Goal: Task Accomplishment & Management: Manage account settings

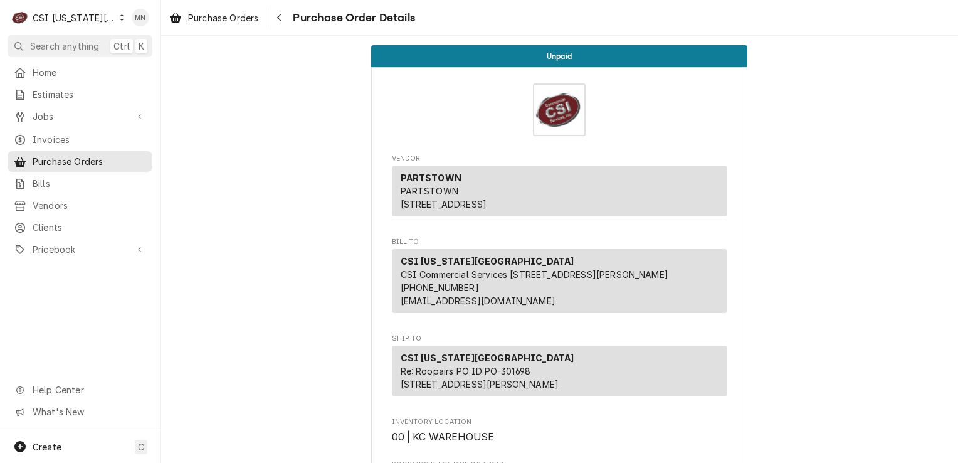
scroll to position [2947, 0]
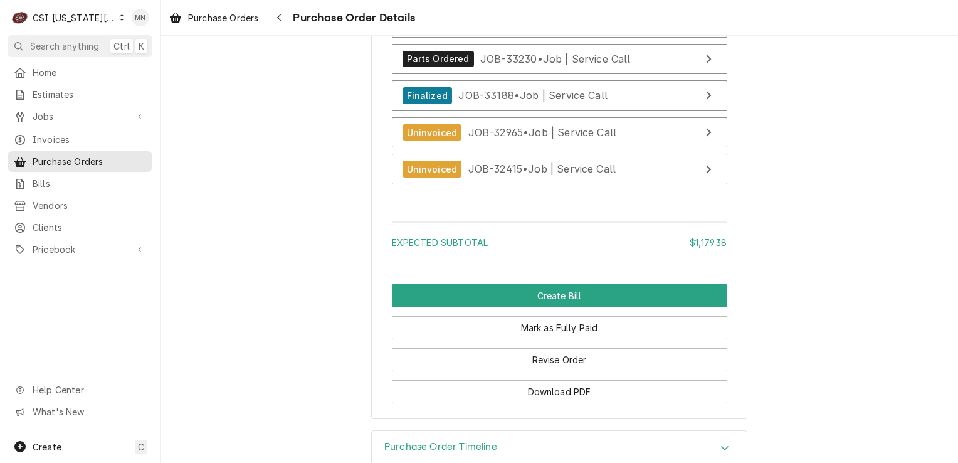
click at [80, 13] on div "CSI [US_STATE][GEOGRAPHIC_DATA]" at bounding box center [74, 17] width 83 height 13
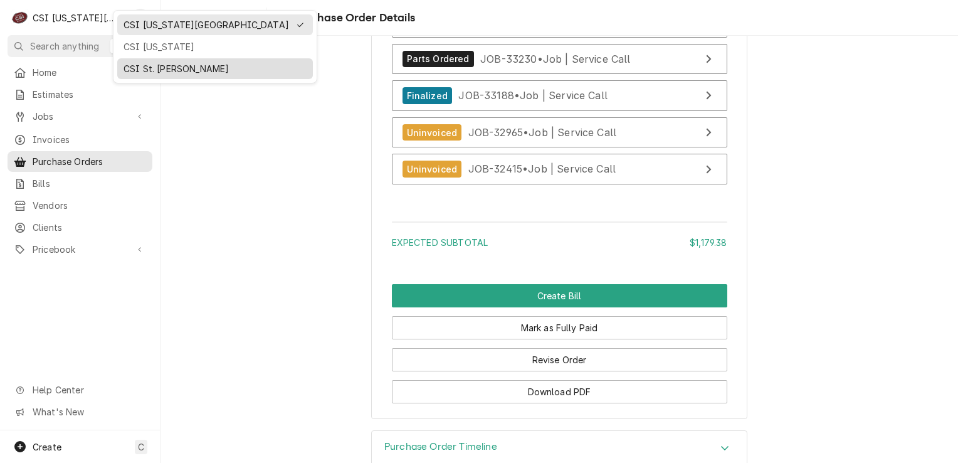
click at [131, 62] on div "CSI St. Louis" at bounding box center [215, 68] width 183 height 13
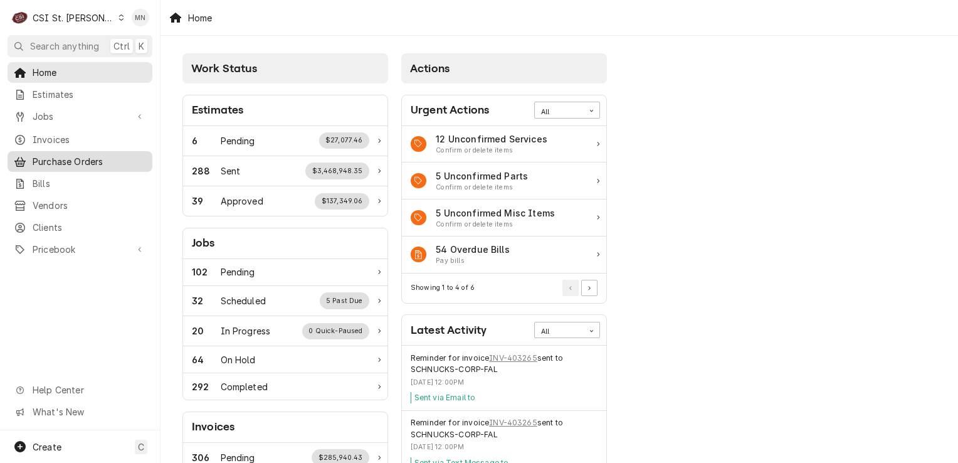
click at [77, 157] on span "Purchase Orders" at bounding box center [89, 161] width 113 height 13
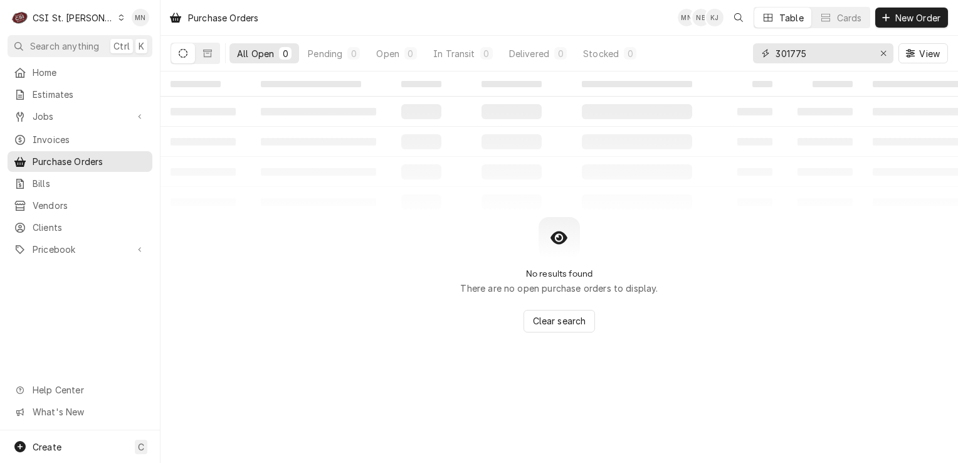
drag, startPoint x: 803, startPoint y: 57, endPoint x: 744, endPoint y: 64, distance: 60.0
click at [744, 64] on div "All Open 0 Pending 0 Open 0 In Transit 0 Delivered 0 Stocked 0 301775 View" at bounding box center [560, 53] width 778 height 35
type input "401464"
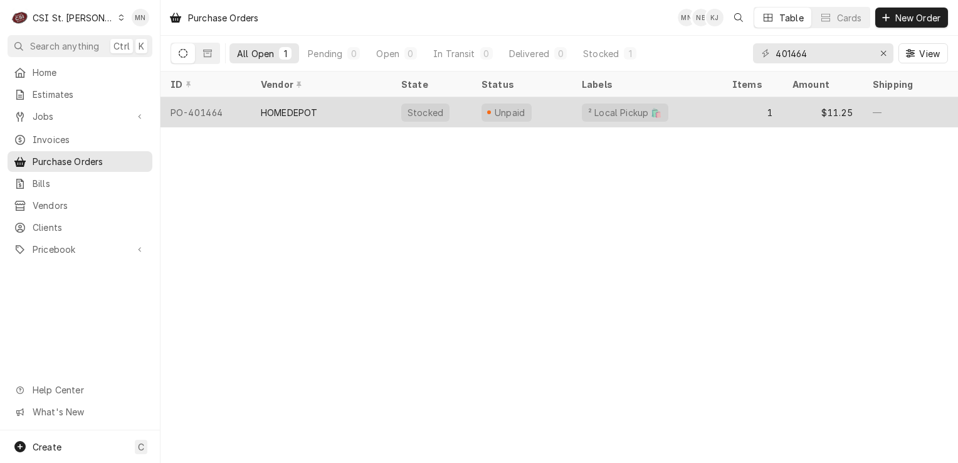
click at [359, 119] on div "HOMEDEPOT" at bounding box center [321, 112] width 140 height 30
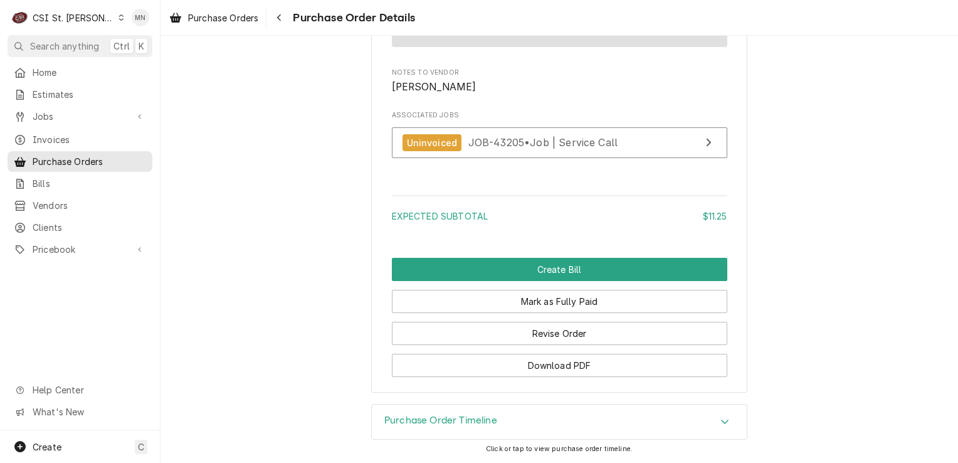
scroll to position [1184, 0]
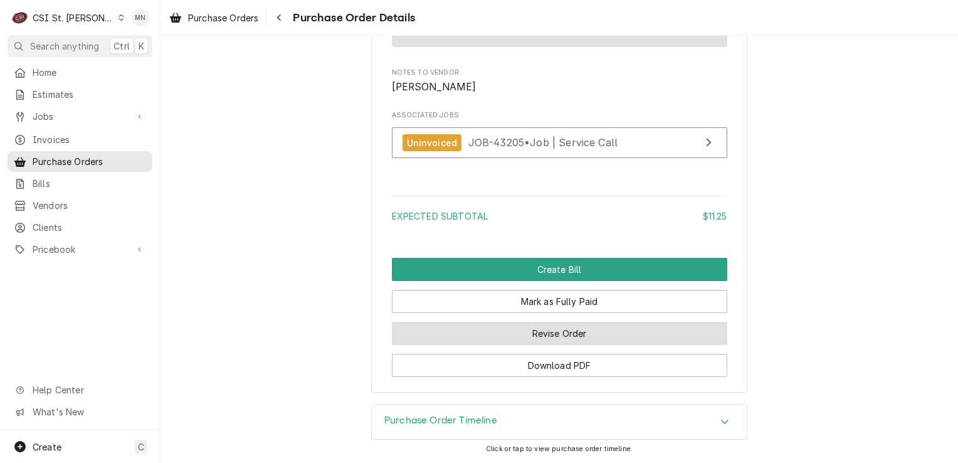
click at [551, 334] on button "Revise Order" at bounding box center [559, 333] width 335 height 23
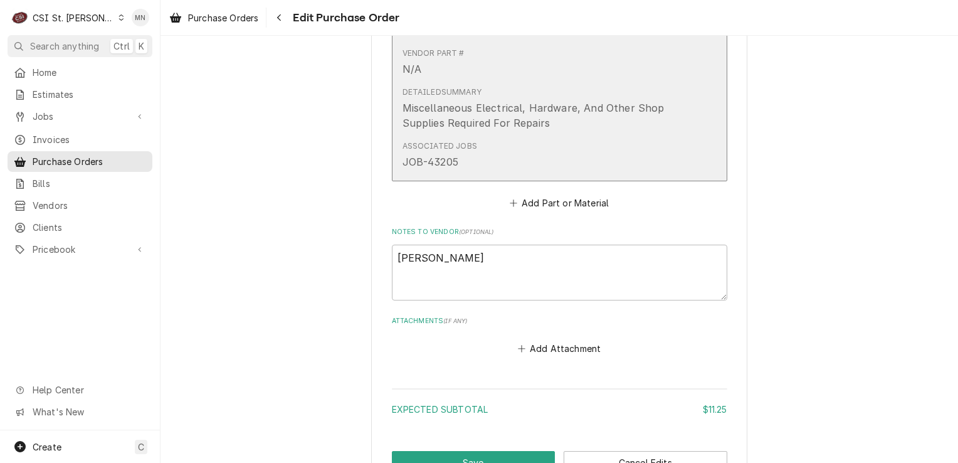
scroll to position [840, 0]
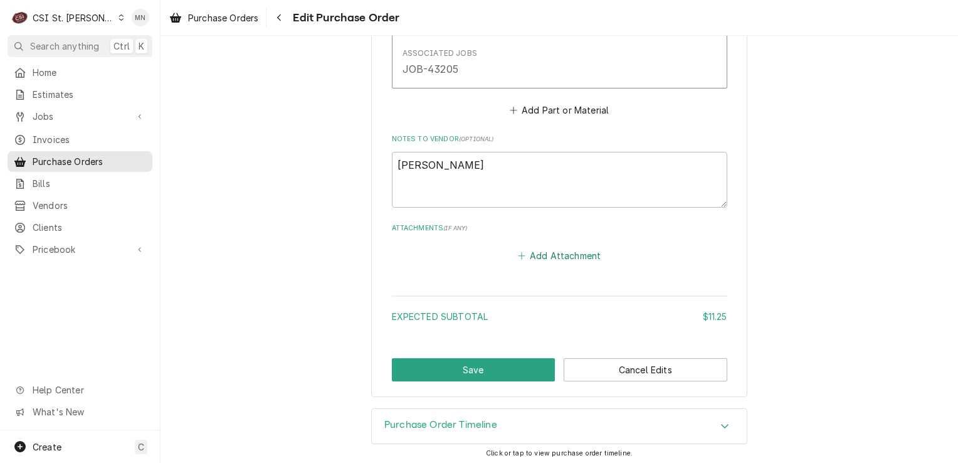
click at [550, 257] on button "Add Attachment" at bounding box center [559, 256] width 88 height 18
type textarea "x"
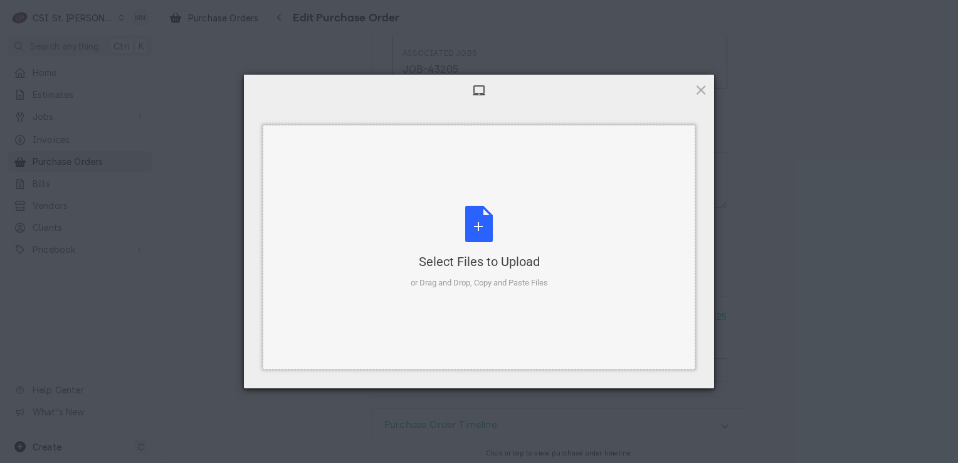
click at [473, 236] on div "Select Files to Upload or Drag and Drop, Copy and Paste Files" at bounding box center [479, 247] width 137 height 83
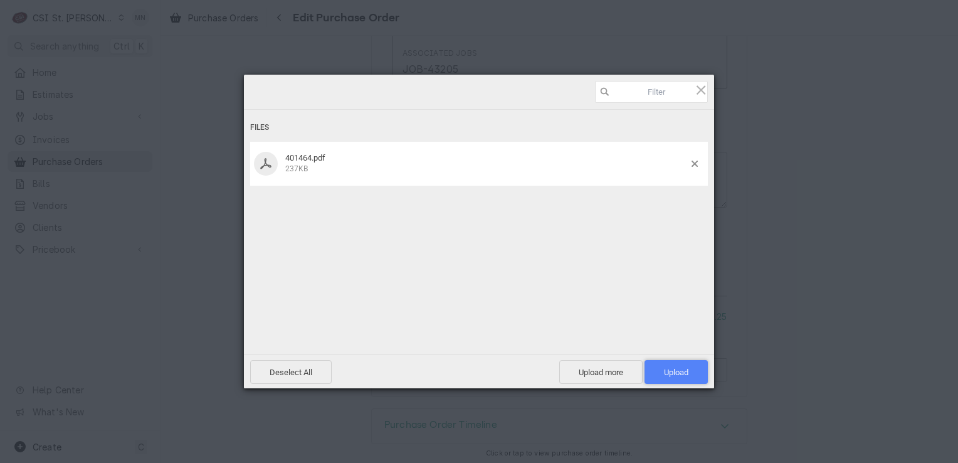
click at [690, 374] on span "Upload 1" at bounding box center [676, 372] width 63 height 24
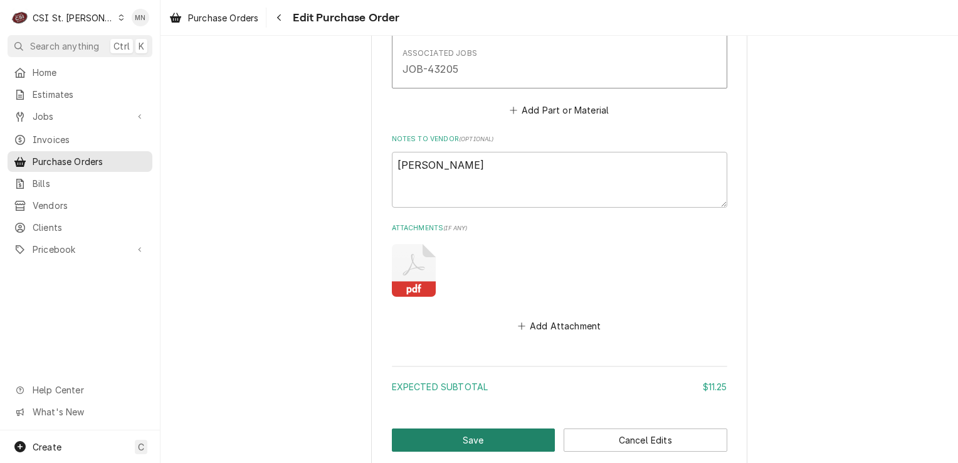
click at [483, 435] on button "Save" at bounding box center [474, 439] width 164 height 23
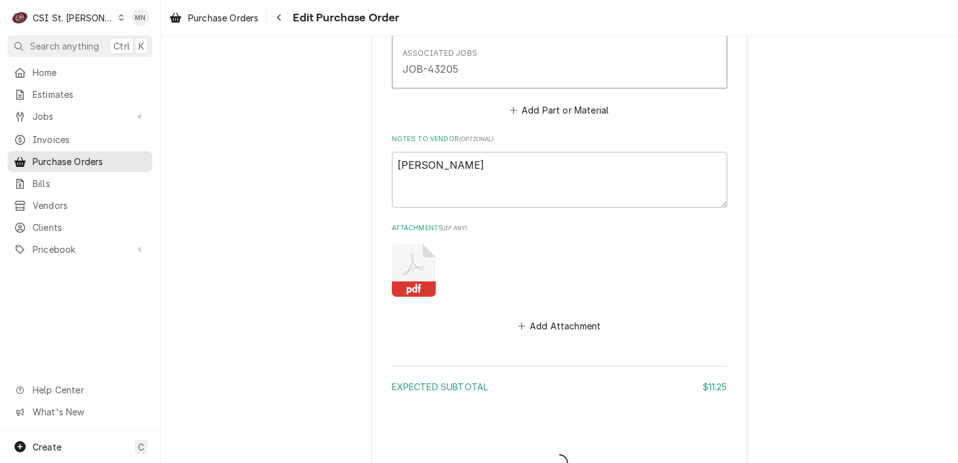
type textarea "x"
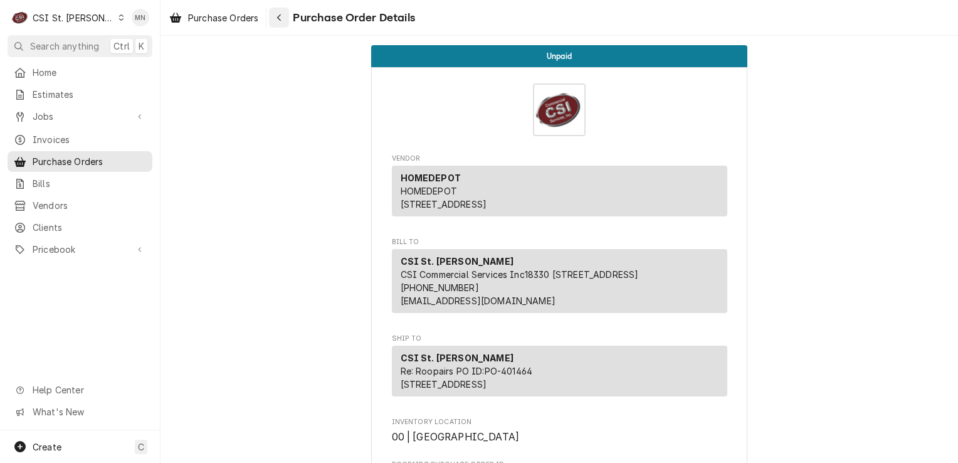
click at [277, 21] on div "Navigate back" at bounding box center [279, 17] width 13 height 13
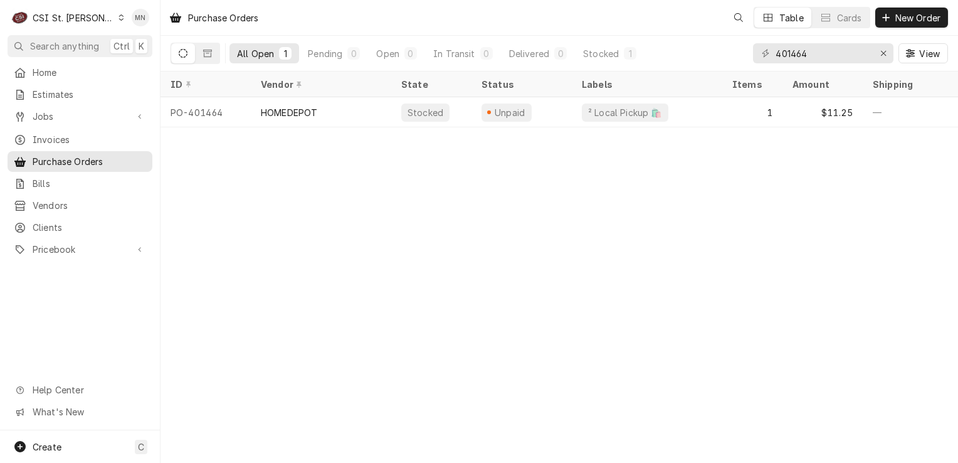
click at [65, 21] on div "CSI St. Louis" at bounding box center [74, 17] width 82 height 13
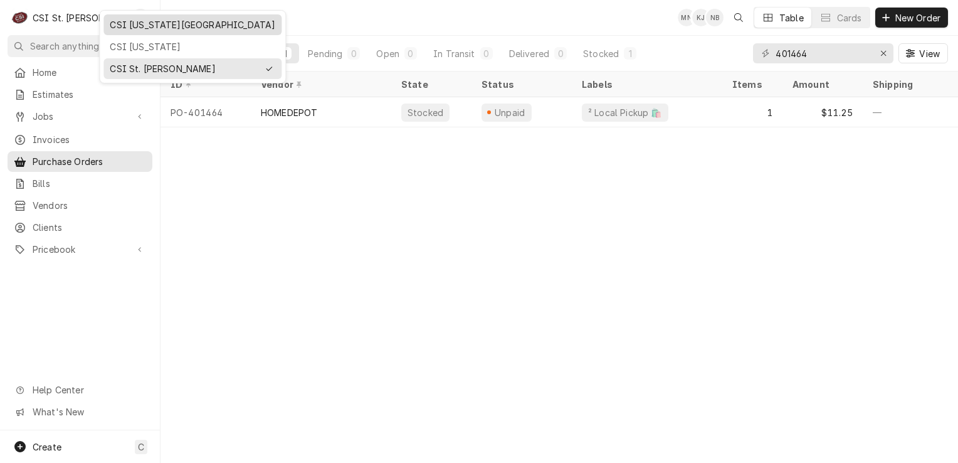
click at [131, 31] on div "CSI [US_STATE][GEOGRAPHIC_DATA]" at bounding box center [192, 25] width 173 height 16
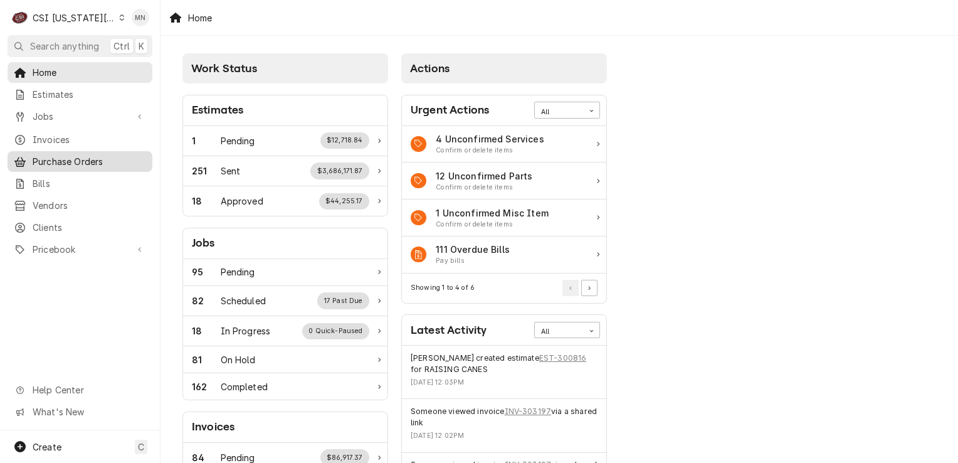
click at [68, 155] on span "Purchase Orders" at bounding box center [89, 161] width 113 height 13
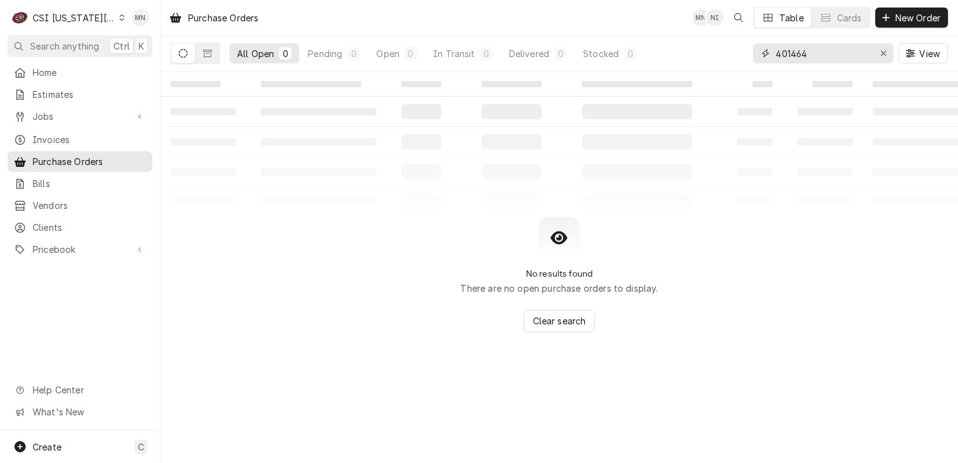
drag, startPoint x: 816, startPoint y: 53, endPoint x: 635, endPoint y: 63, distance: 181.5
click at [655, 57] on div "All Open 0 Pending 0 Open 0 In Transit 0 Delivered 0 Stocked 0 401464 View" at bounding box center [560, 53] width 778 height 35
type input "301785"
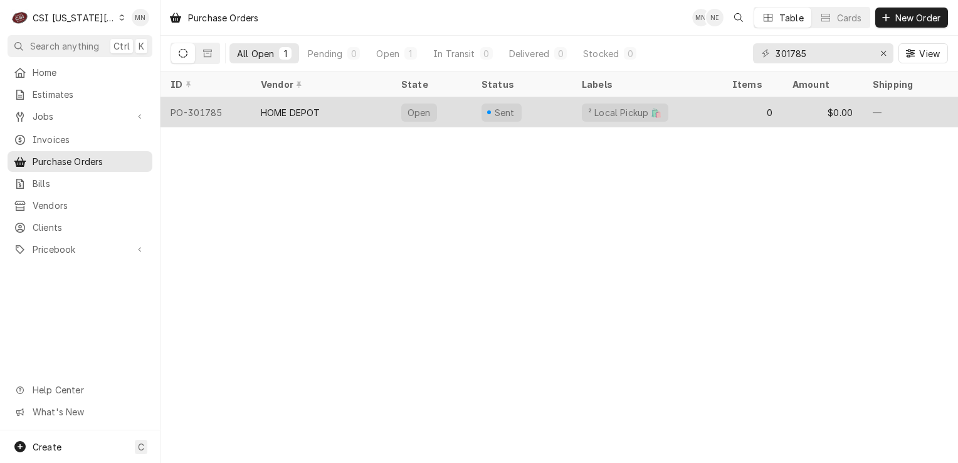
click at [287, 114] on div "HOME DEPOT" at bounding box center [291, 112] width 60 height 13
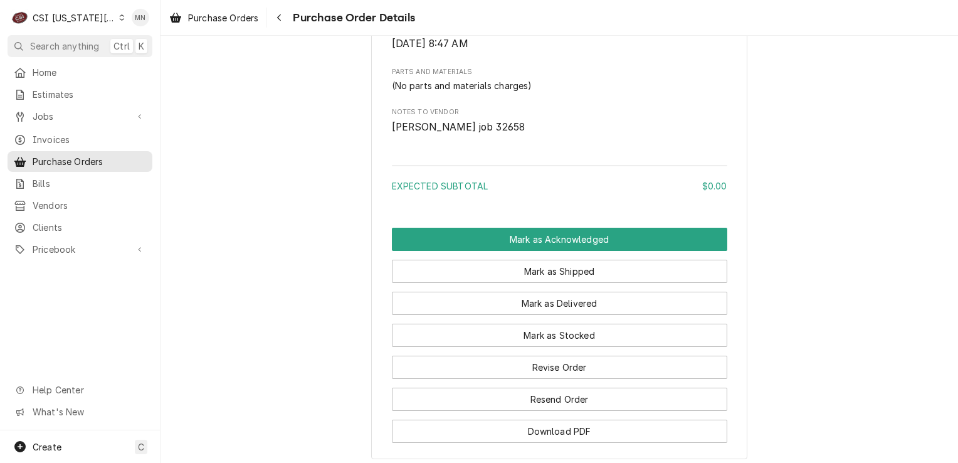
scroll to position [796, 0]
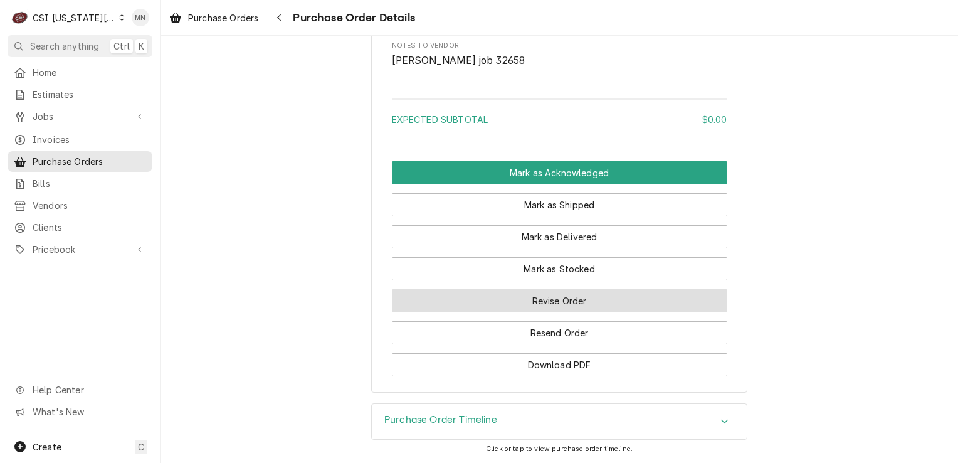
click at [534, 302] on button "Revise Order" at bounding box center [559, 300] width 335 height 23
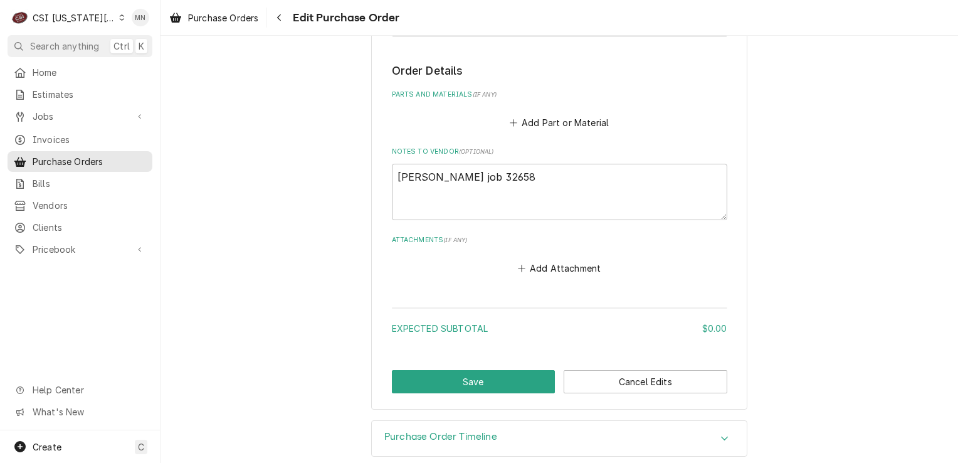
scroll to position [482, 0]
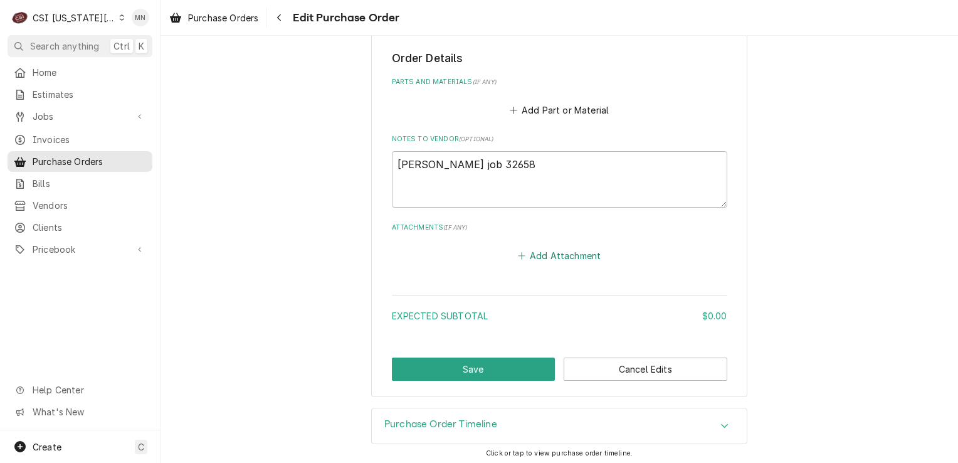
click at [564, 248] on button "Add Attachment" at bounding box center [559, 255] width 88 height 18
type textarea "x"
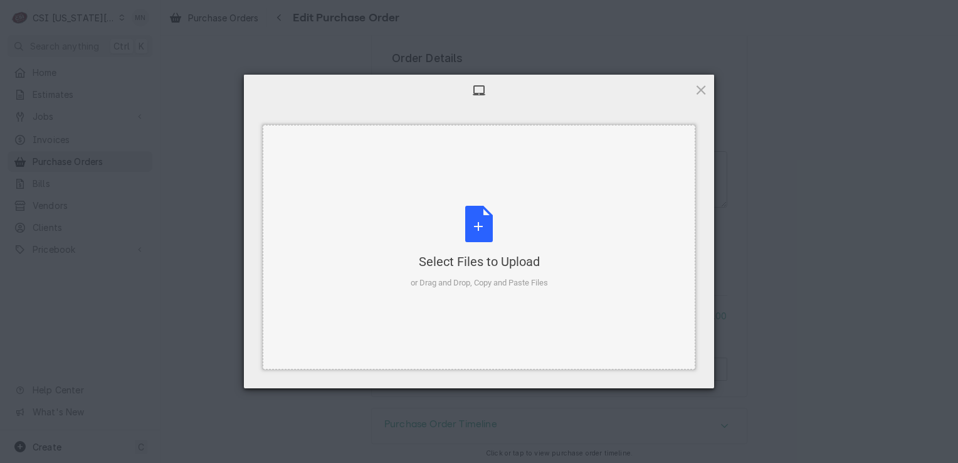
click at [501, 227] on div "Select Files to Upload or Drag and Drop, Copy and Paste Files" at bounding box center [479, 247] width 137 height 83
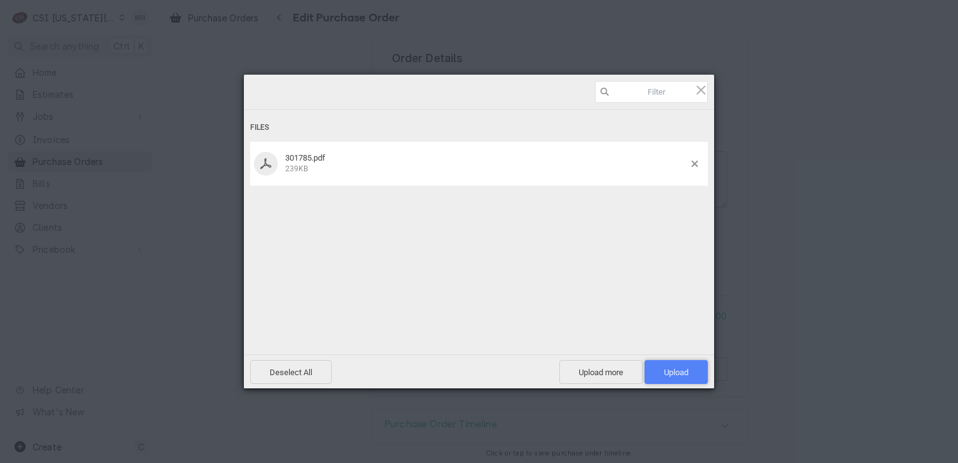
click at [682, 369] on span "Upload 1" at bounding box center [676, 371] width 24 height 9
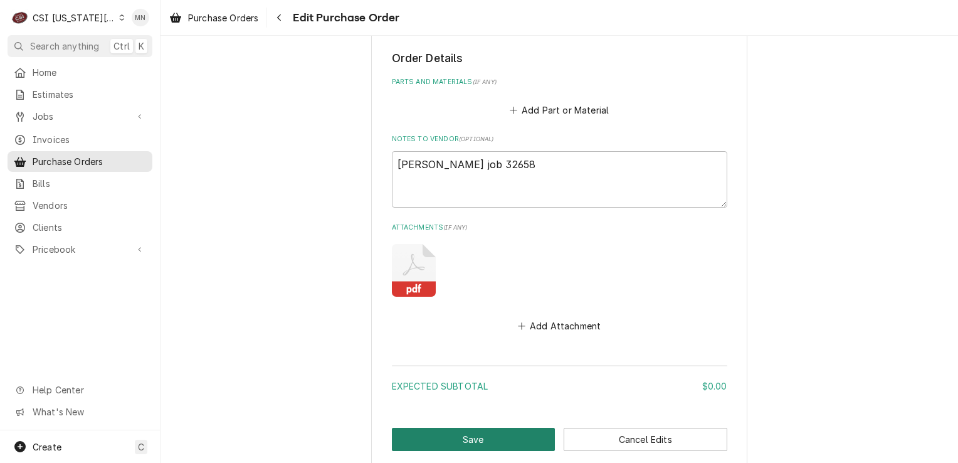
click at [474, 432] on button "Save" at bounding box center [474, 439] width 164 height 23
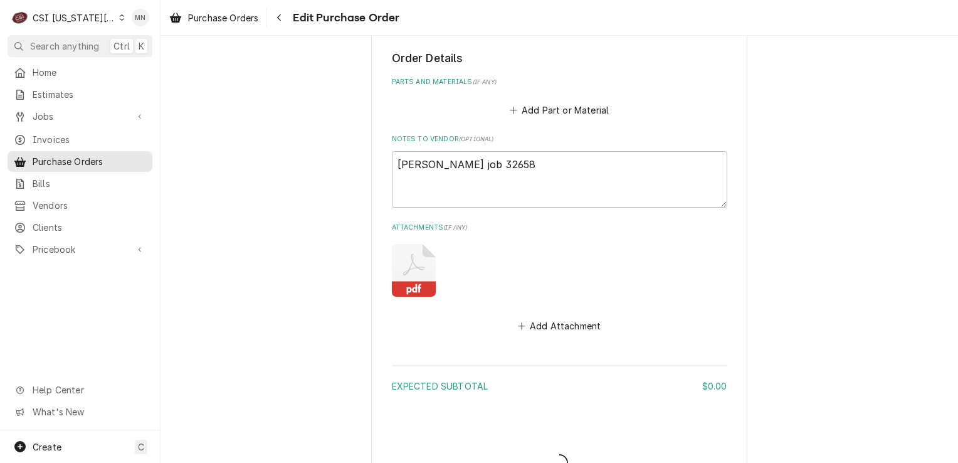
type textarea "x"
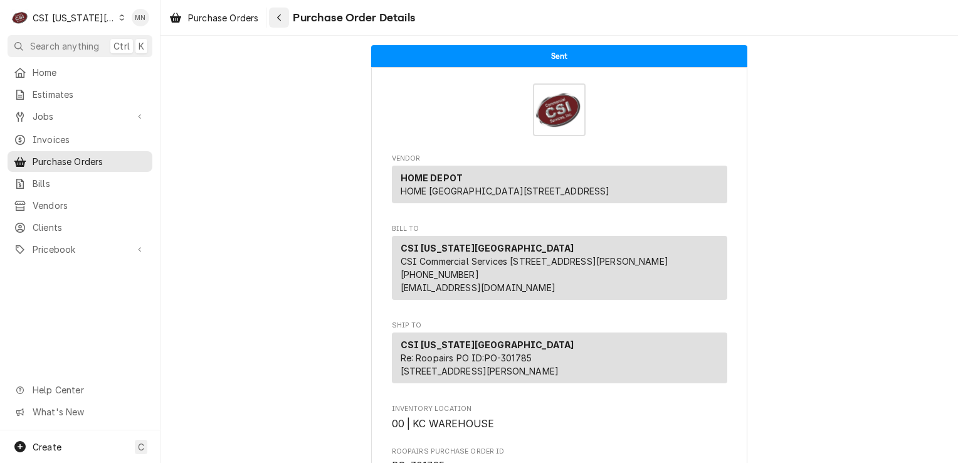
click at [280, 9] on button "Navigate back" at bounding box center [279, 18] width 20 height 20
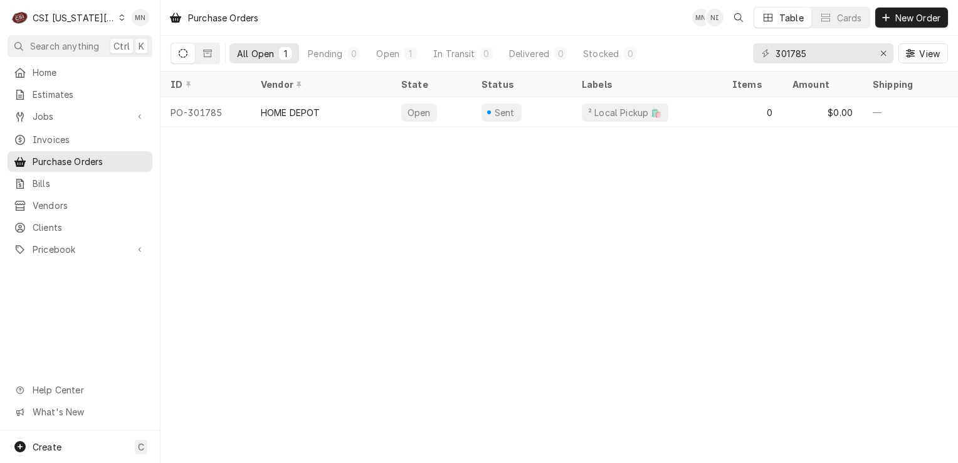
click at [74, 23] on div "CSI Kansas City" at bounding box center [74, 17] width 83 height 13
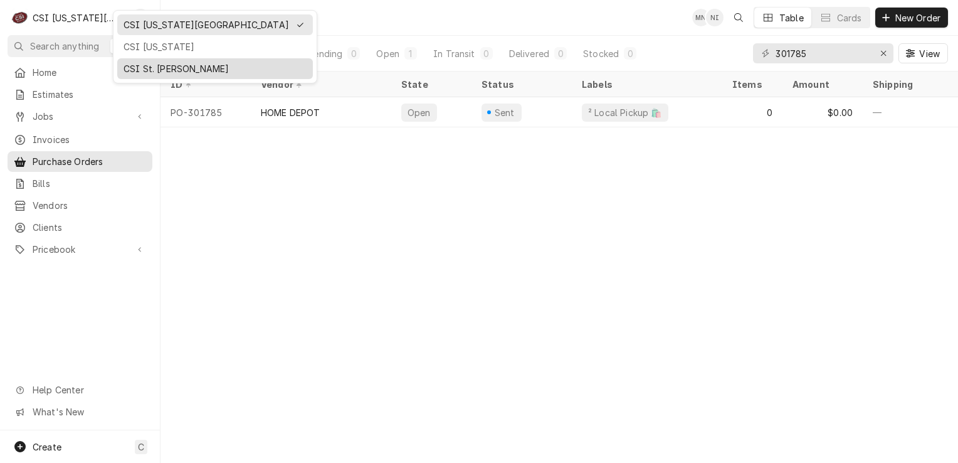
click at [161, 62] on div "CSI St. [PERSON_NAME]" at bounding box center [215, 68] width 183 height 13
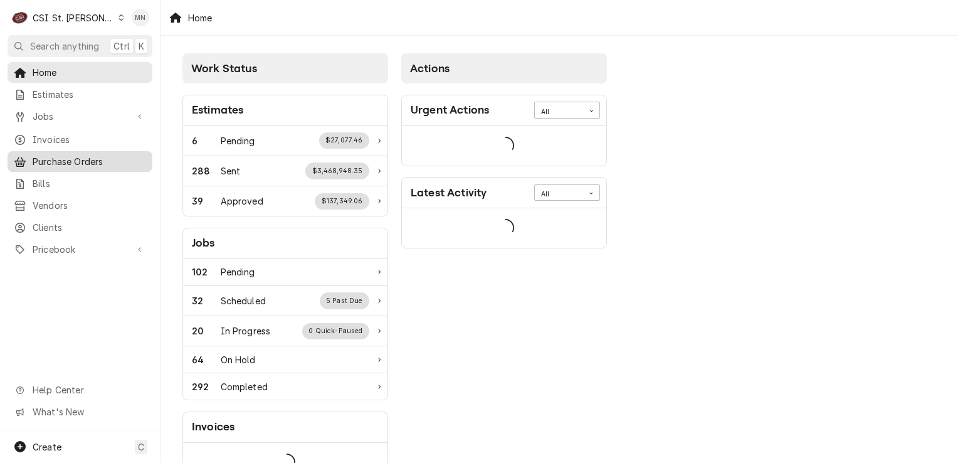
click at [65, 156] on span "Purchase Orders" at bounding box center [89, 161] width 113 height 13
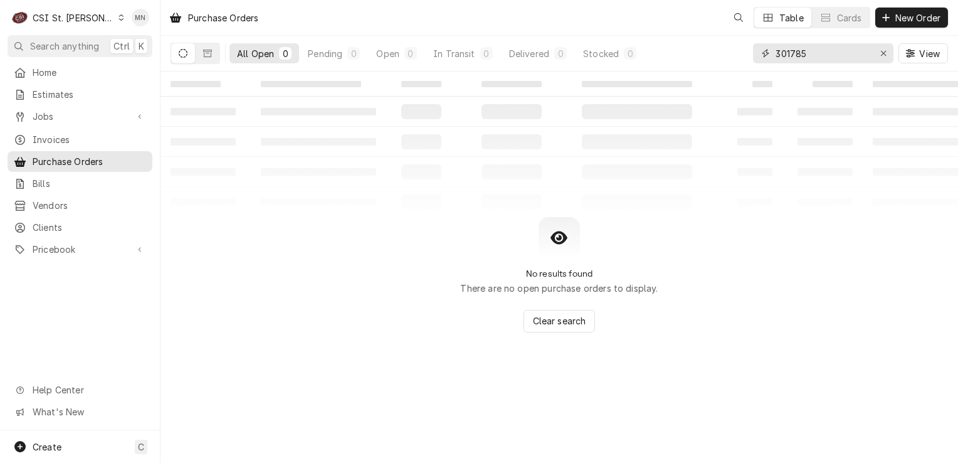
drag, startPoint x: 824, startPoint y: 57, endPoint x: 694, endPoint y: 53, distance: 129.9
click at [695, 53] on div "All Open 0 Pending 0 Open 0 In Transit 0 Delivered 0 Stocked 0 301785 View" at bounding box center [560, 53] width 778 height 35
type input "401468"
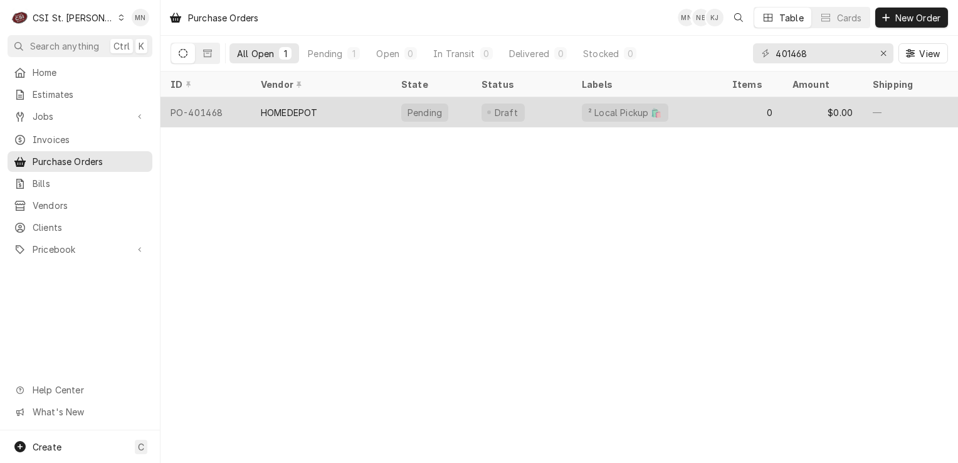
click at [240, 117] on div "PO-401468" at bounding box center [206, 112] width 90 height 30
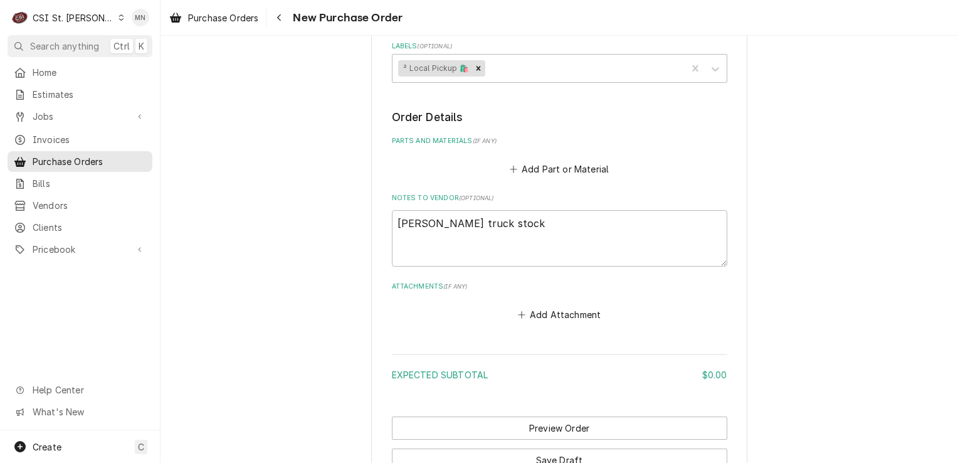
scroll to position [514, 0]
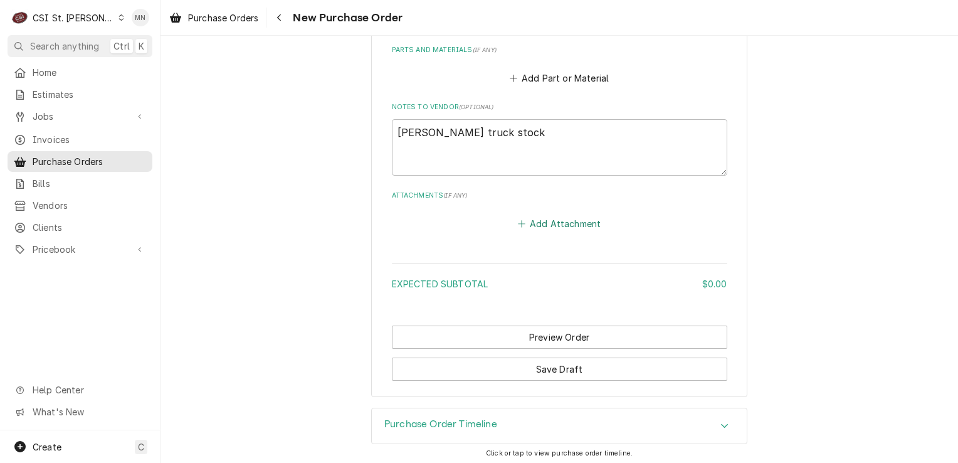
click at [544, 221] on button "Add Attachment" at bounding box center [559, 223] width 88 height 18
type textarea "x"
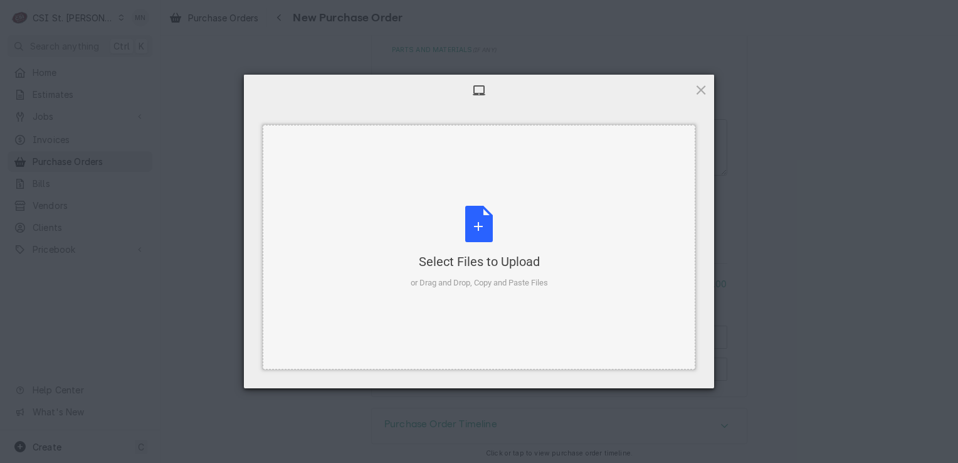
click at [444, 258] on div "Select Files to Upload" at bounding box center [479, 262] width 137 height 18
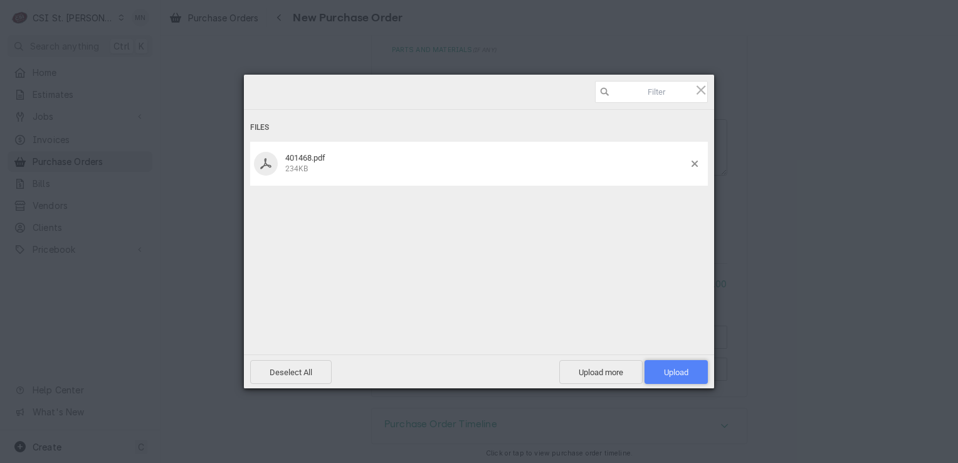
click at [678, 367] on span "Upload 1" at bounding box center [676, 371] width 24 height 9
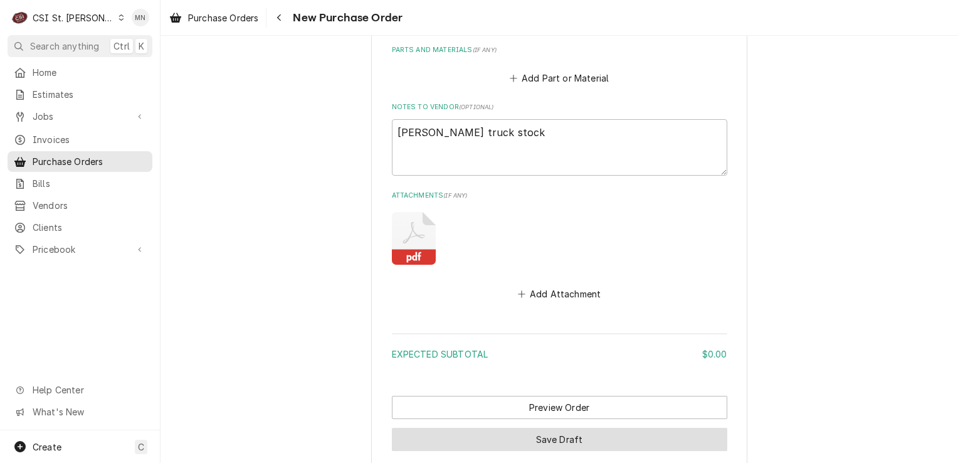
click at [573, 435] on button "Save Draft" at bounding box center [559, 439] width 335 height 23
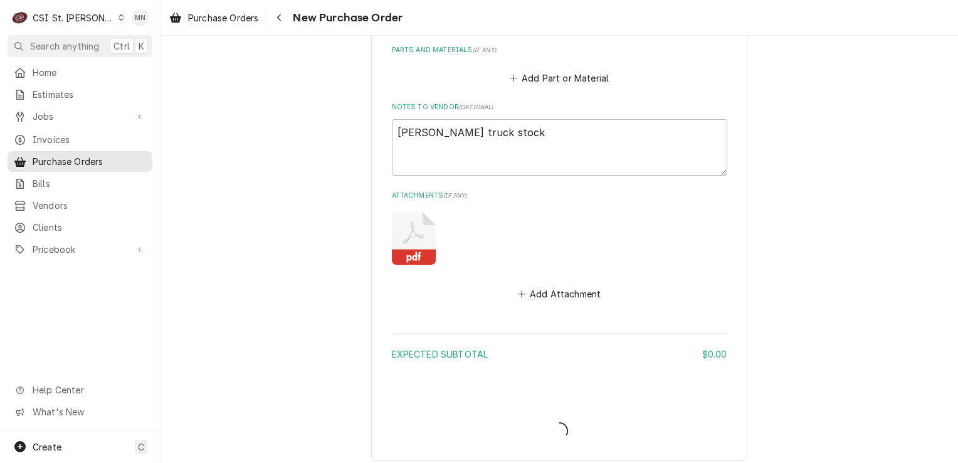
type textarea "x"
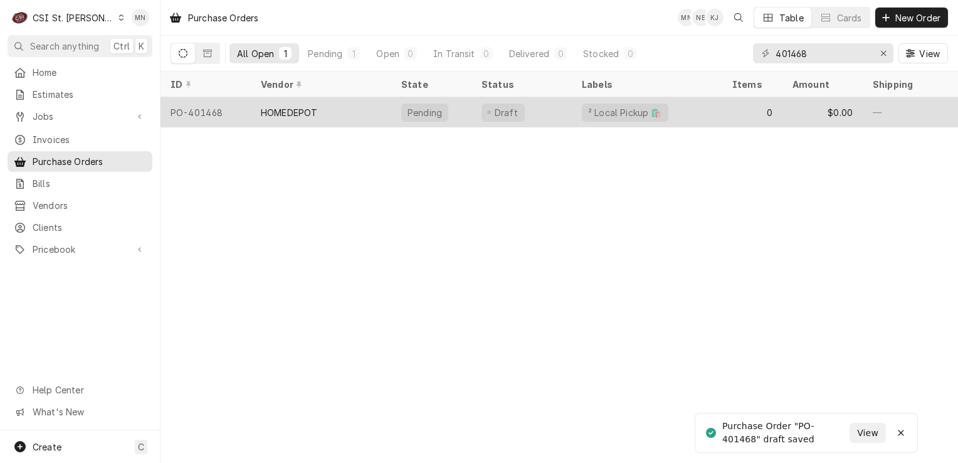
click at [329, 117] on div "HOMEDEPOT" at bounding box center [321, 112] width 140 height 30
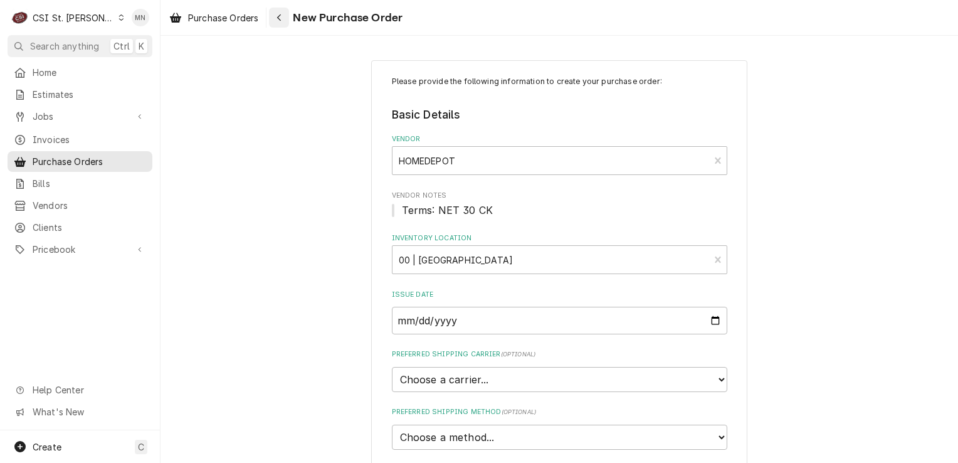
click at [278, 15] on icon "Navigate back" at bounding box center [280, 17] width 6 height 9
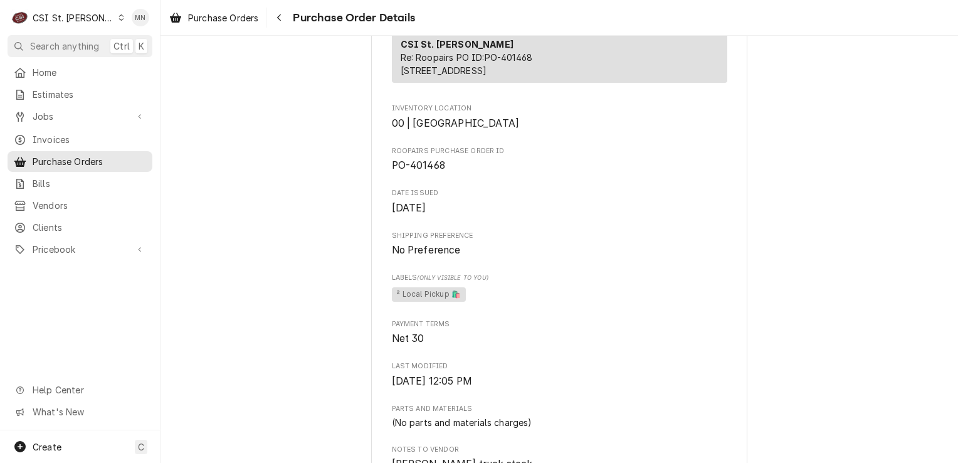
scroll to position [670, 0]
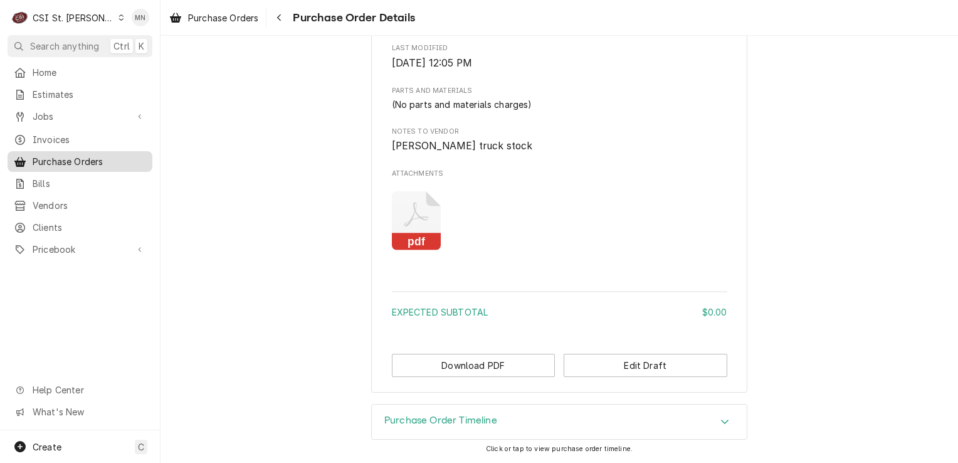
click at [73, 160] on span "Purchase Orders" at bounding box center [89, 161] width 113 height 13
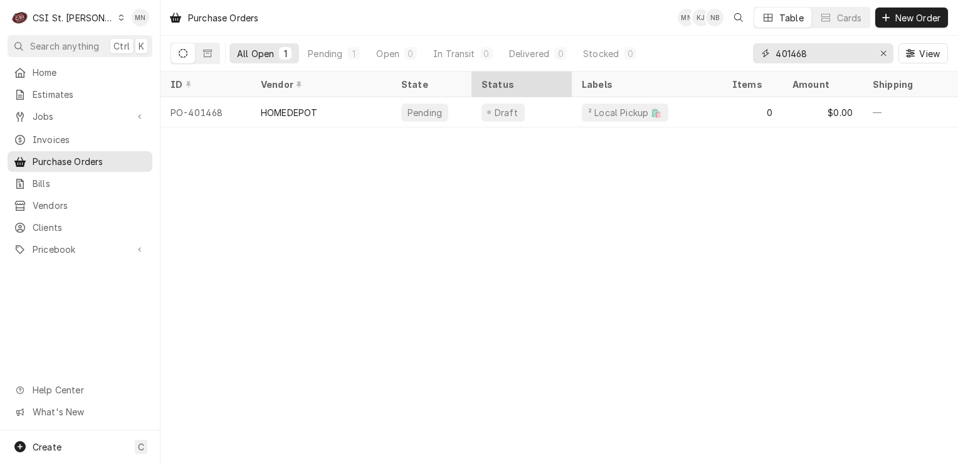
drag, startPoint x: 819, startPoint y: 56, endPoint x: 559, endPoint y: 80, distance: 260.6
click at [620, 65] on div "All Open 1 Pending 1 Open 0 In Transit 0 Delivered 0 Stocked 0 401468 View" at bounding box center [560, 53] width 778 height 35
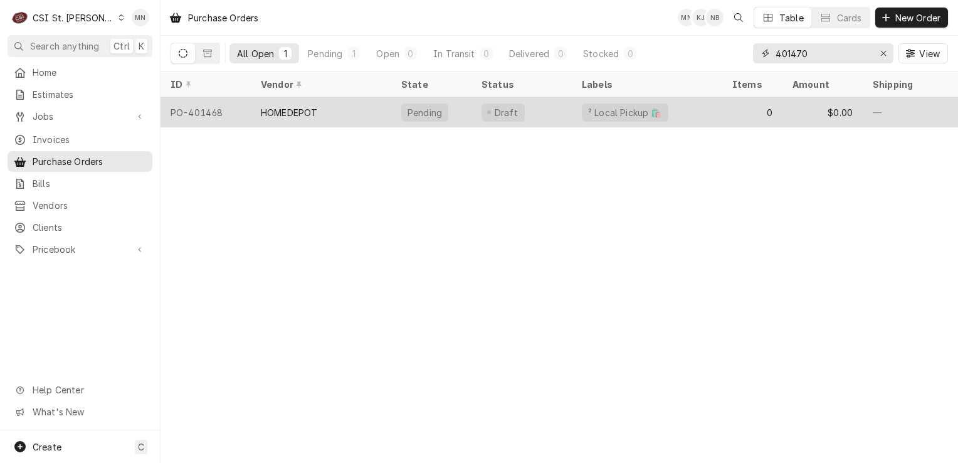
type input "401470"
click at [349, 112] on div "HOMEDEPOT" at bounding box center [321, 112] width 140 height 30
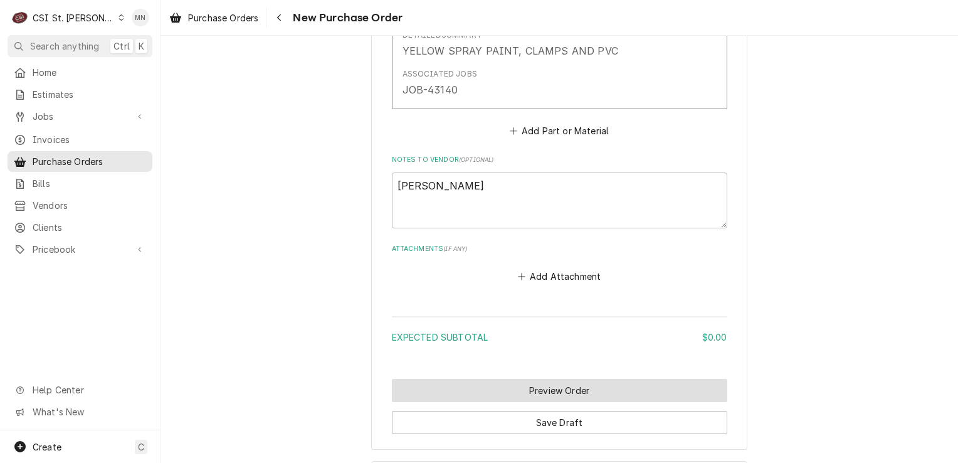
scroll to position [807, 0]
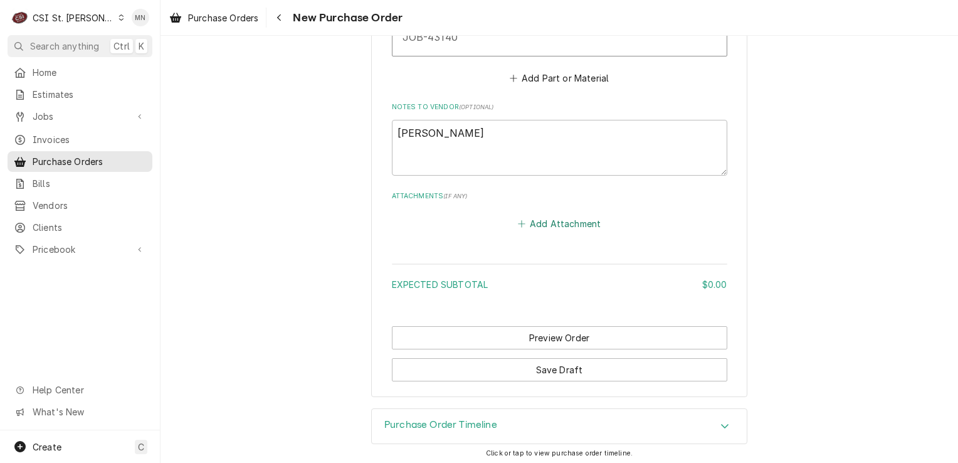
click at [552, 224] on button "Add Attachment" at bounding box center [559, 224] width 88 height 18
type textarea "x"
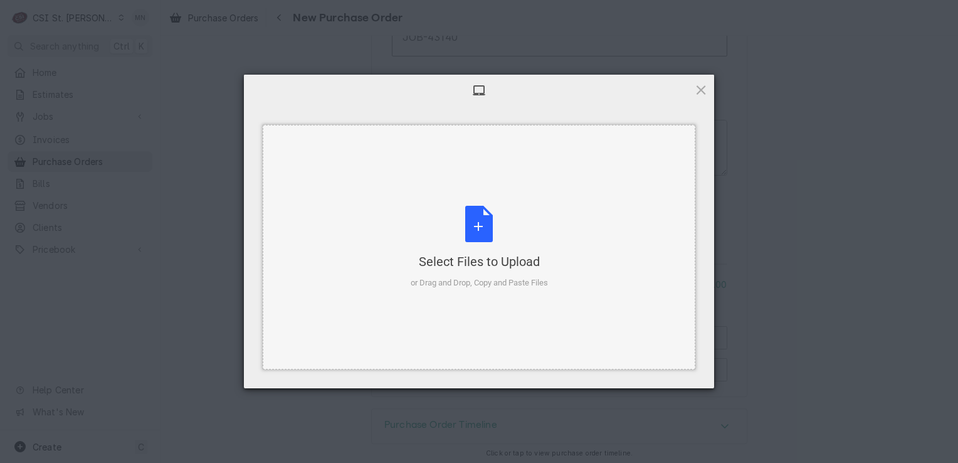
click at [477, 219] on div "Select Files to Upload or Drag and Drop, Copy and Paste Files" at bounding box center [479, 247] width 137 height 83
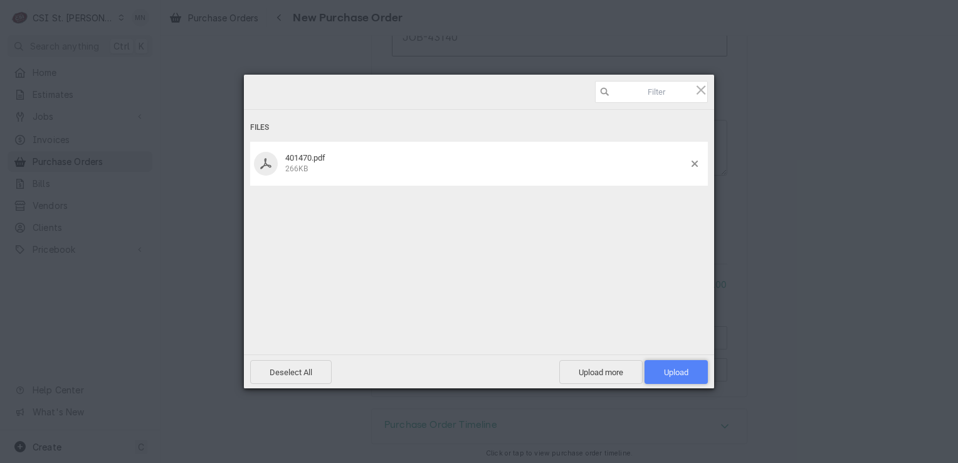
click at [667, 360] on span "Upload 1" at bounding box center [676, 372] width 63 height 24
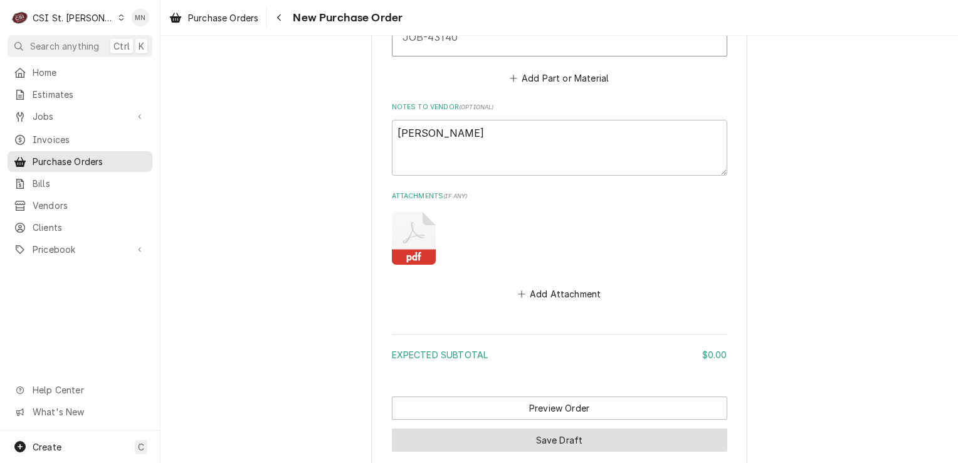
click at [551, 438] on button "Save Draft" at bounding box center [559, 439] width 335 height 23
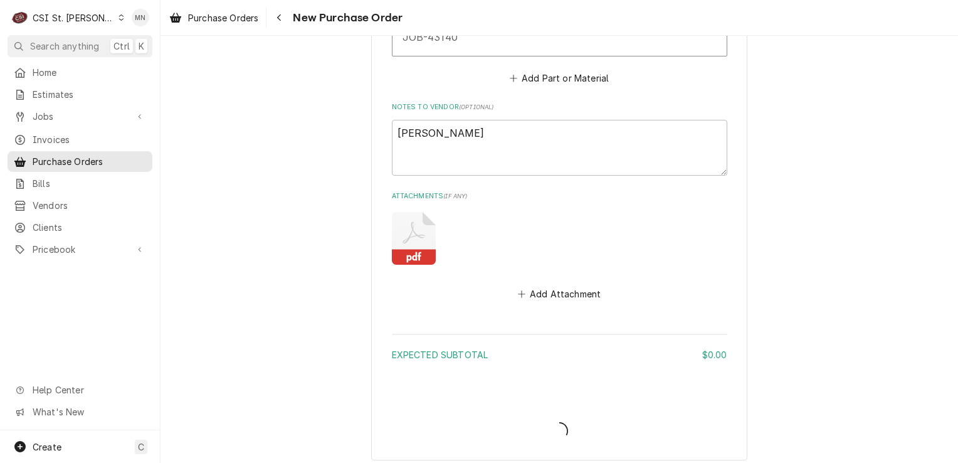
type textarea "x"
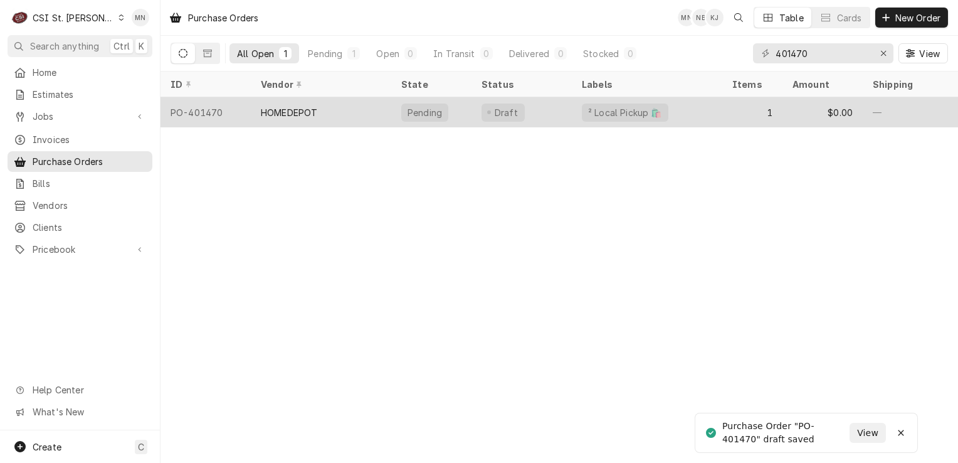
drag, startPoint x: 0, startPoint y: 0, endPoint x: 320, endPoint y: 114, distance: 339.5
click at [319, 114] on div "HOMEDEPOT" at bounding box center [321, 112] width 140 height 30
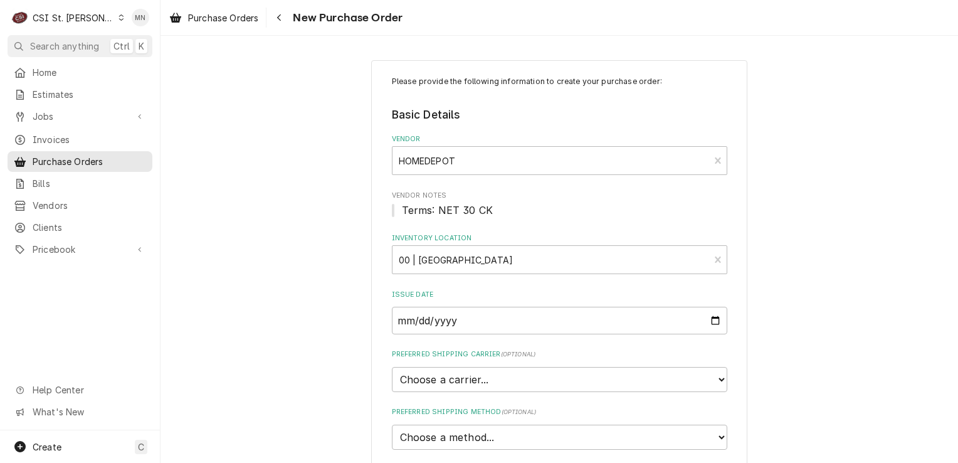
click at [87, 21] on div "CSI St. [PERSON_NAME]" at bounding box center [74, 17] width 82 height 13
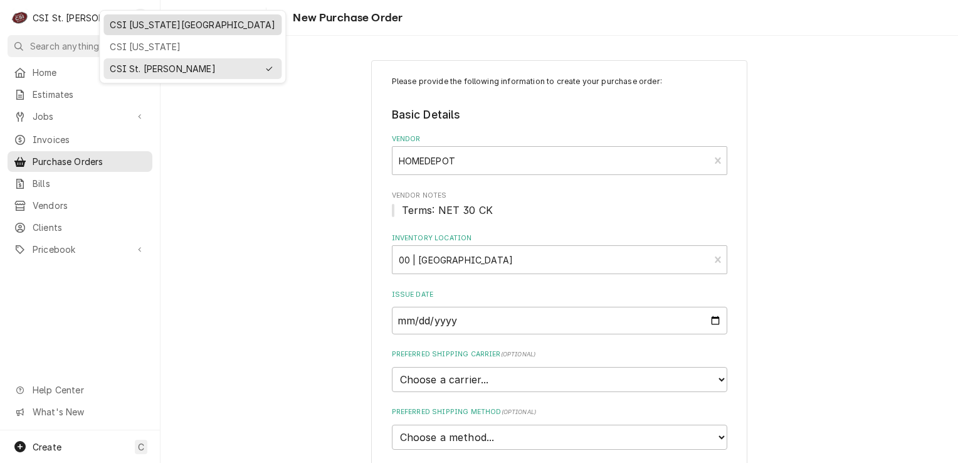
click at [127, 27] on div "CSI [US_STATE][GEOGRAPHIC_DATA]" at bounding box center [193, 24] width 166 height 13
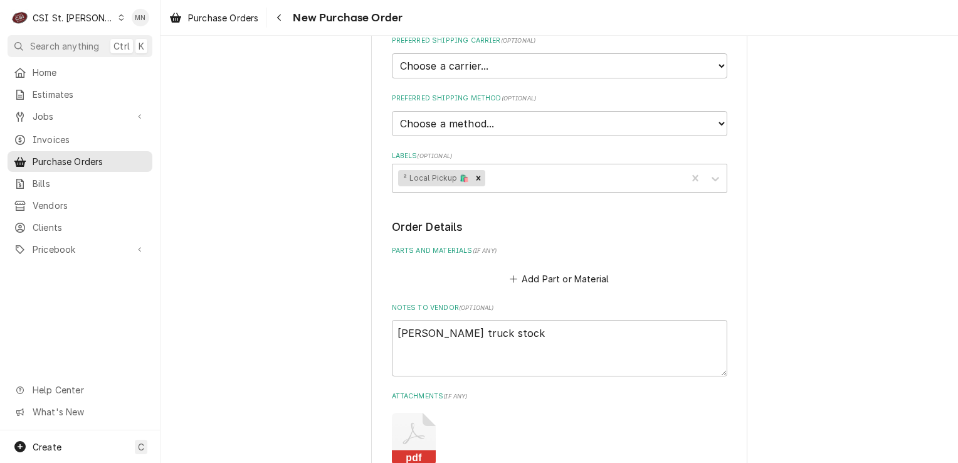
scroll to position [376, 0]
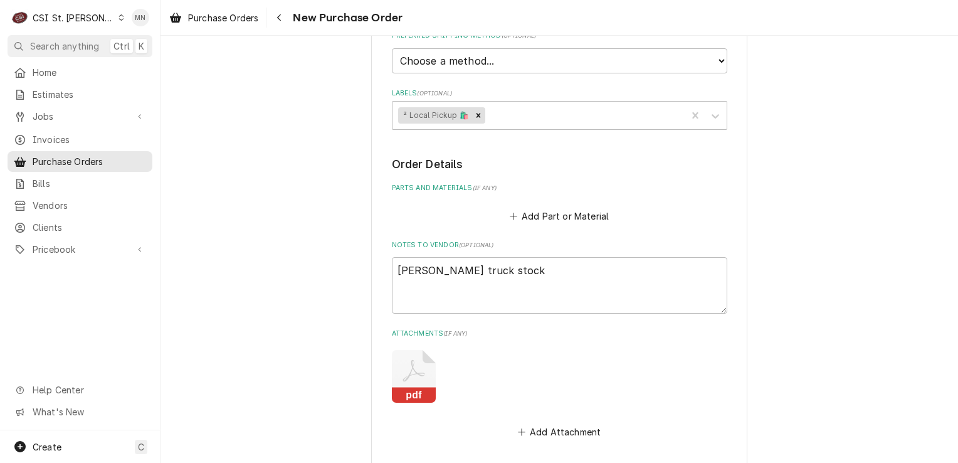
click at [409, 374] on icon "Attachments" at bounding box center [414, 376] width 44 height 53
type textarea "x"
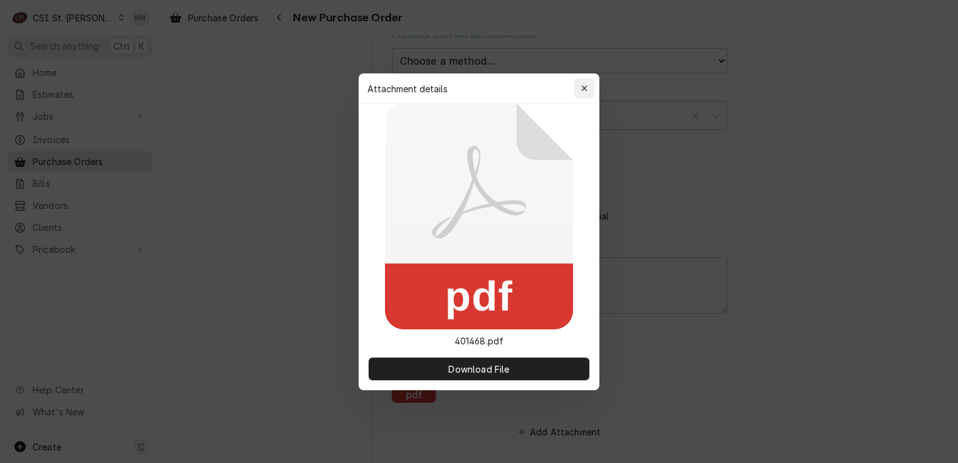
drag, startPoint x: 580, startPoint y: 88, endPoint x: 599, endPoint y: 61, distance: 33.7
click at [581, 88] on div "button" at bounding box center [584, 88] width 13 height 13
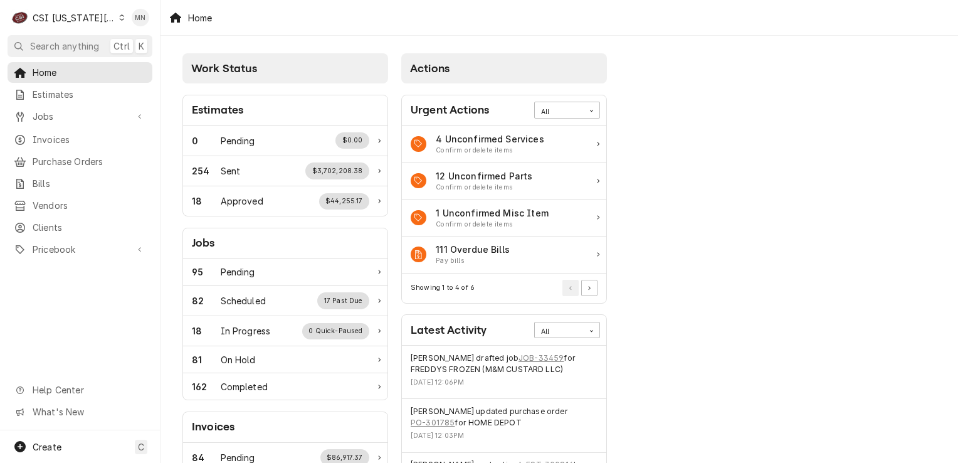
click at [95, 21] on div "CSI Kansas City" at bounding box center [74, 17] width 83 height 13
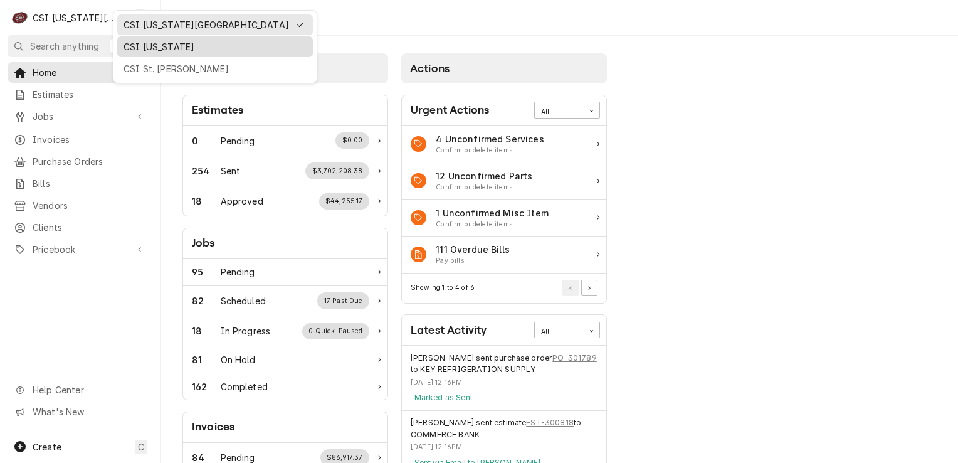
click at [152, 45] on div "CSI Kentucky" at bounding box center [215, 46] width 183 height 13
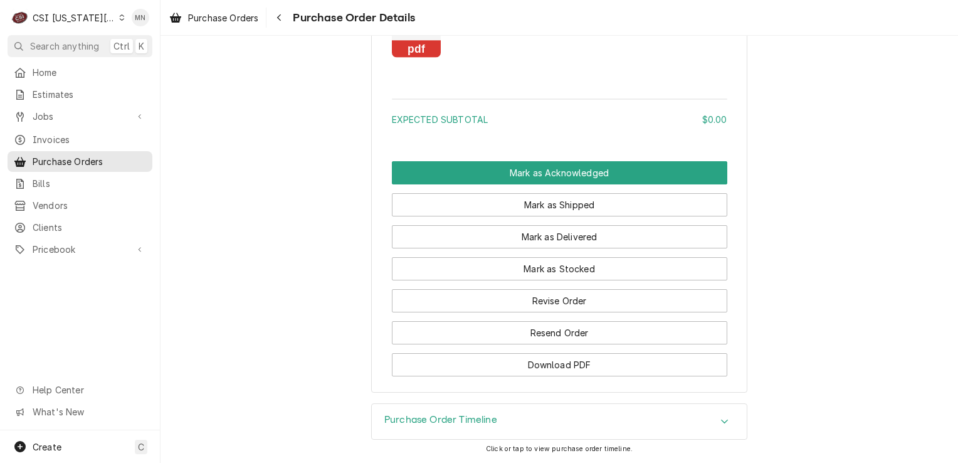
scroll to position [903, 0]
click at [278, 21] on icon "Navigate back" at bounding box center [280, 17] width 6 height 9
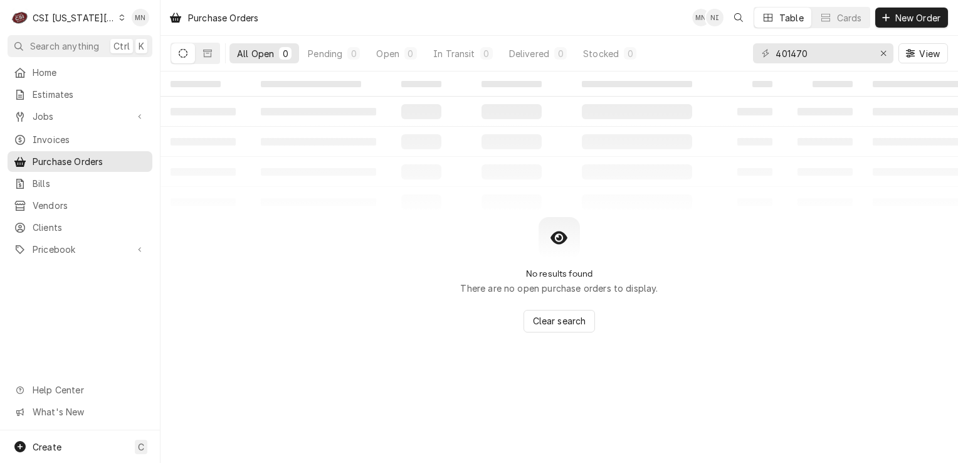
click at [82, 19] on div "CSI [US_STATE][GEOGRAPHIC_DATA]" at bounding box center [74, 17] width 83 height 13
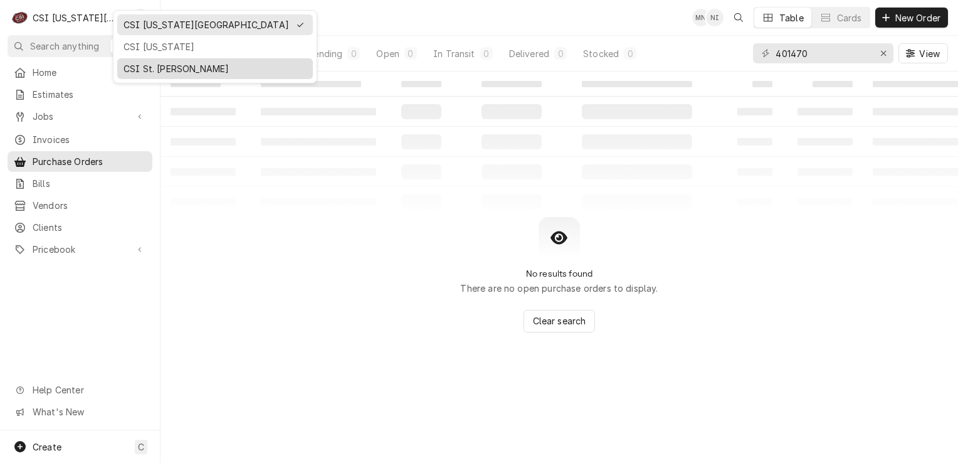
click at [144, 66] on div "CSI St. [PERSON_NAME]" at bounding box center [215, 68] width 183 height 13
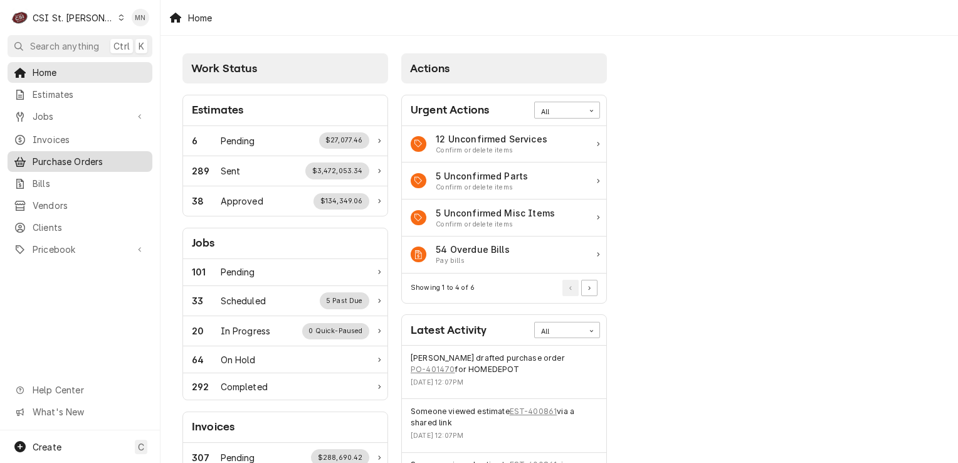
click at [80, 159] on span "Purchase Orders" at bounding box center [89, 161] width 113 height 13
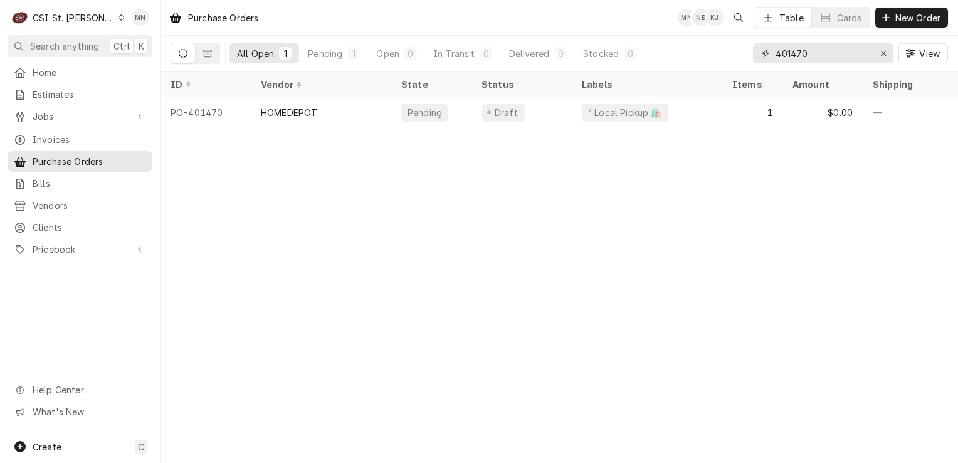
drag, startPoint x: 832, startPoint y: 53, endPoint x: 283, endPoint y: 172, distance: 561.3
click at [460, 98] on div "Purchase Orders MN NB KJ Table Cards New Order All Open 1 Pending 1 Open 0 In T…" at bounding box center [560, 231] width 798 height 463
type input "401453"
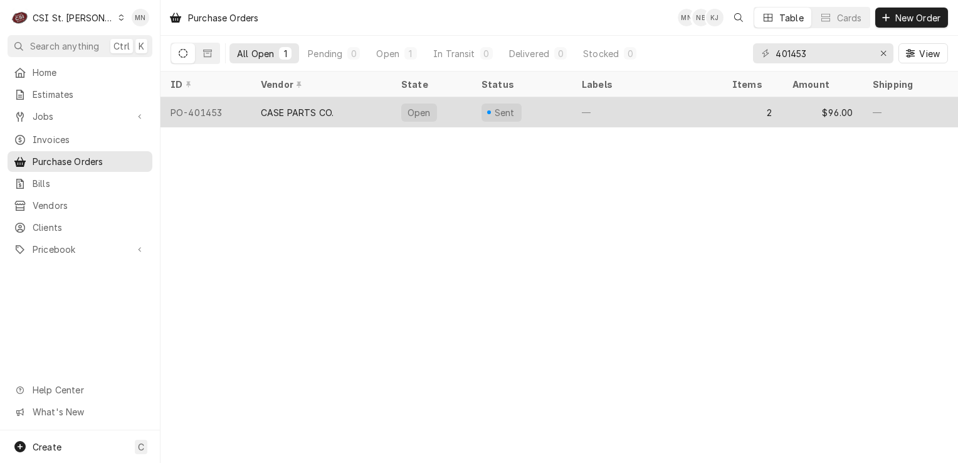
click at [283, 114] on div "CASE PARTS CO." at bounding box center [297, 112] width 73 height 13
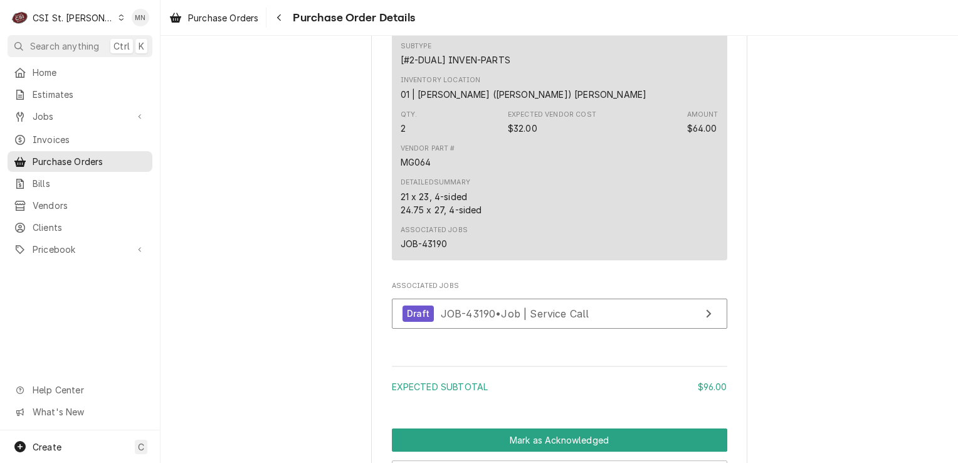
scroll to position [1317, 0]
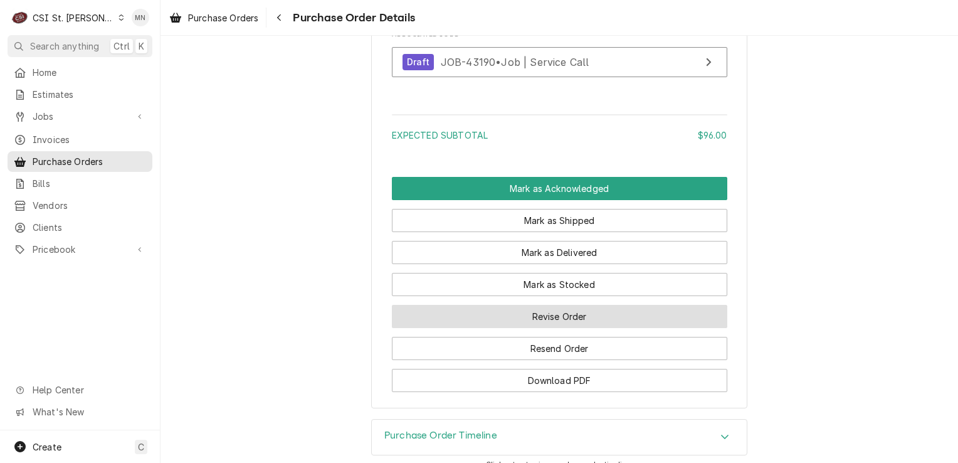
click at [577, 328] on button "Revise Order" at bounding box center [559, 316] width 335 height 23
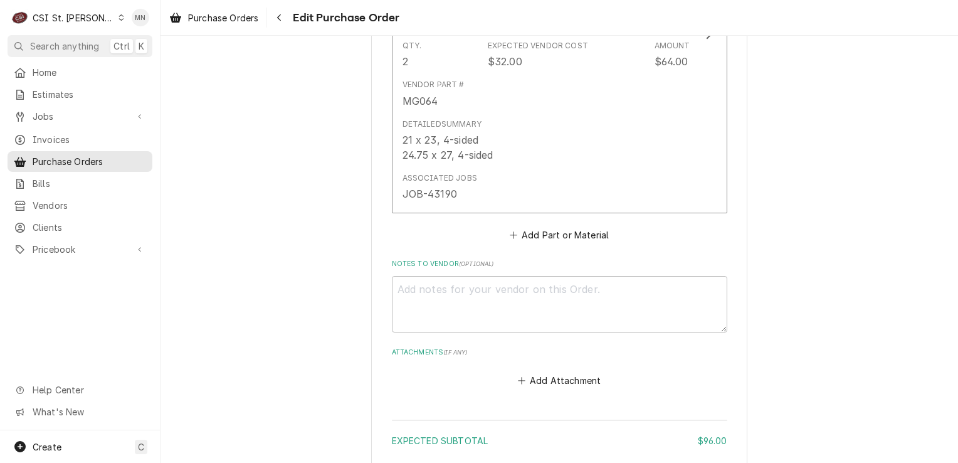
scroll to position [1176, 0]
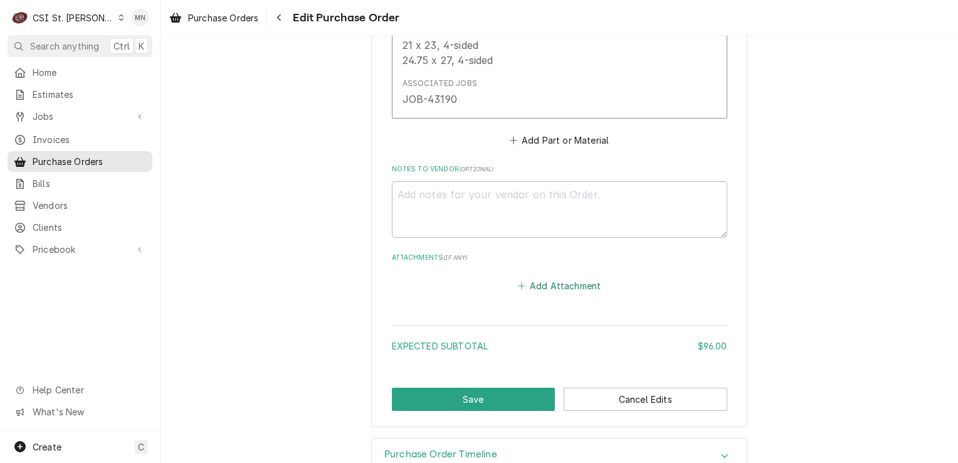
click at [561, 277] on button "Add Attachment" at bounding box center [559, 286] width 88 height 18
type textarea "x"
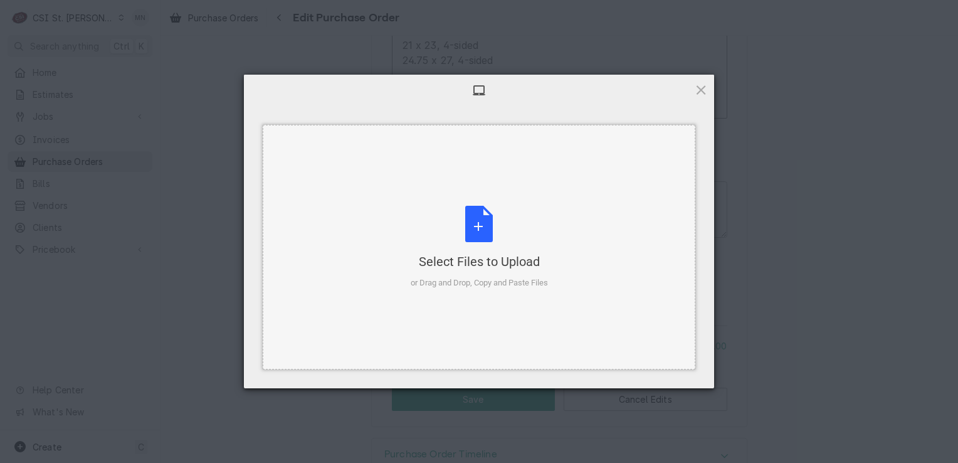
click at [506, 224] on div "Select Files to Upload or Drag and Drop, Copy and Paste Files" at bounding box center [479, 247] width 137 height 83
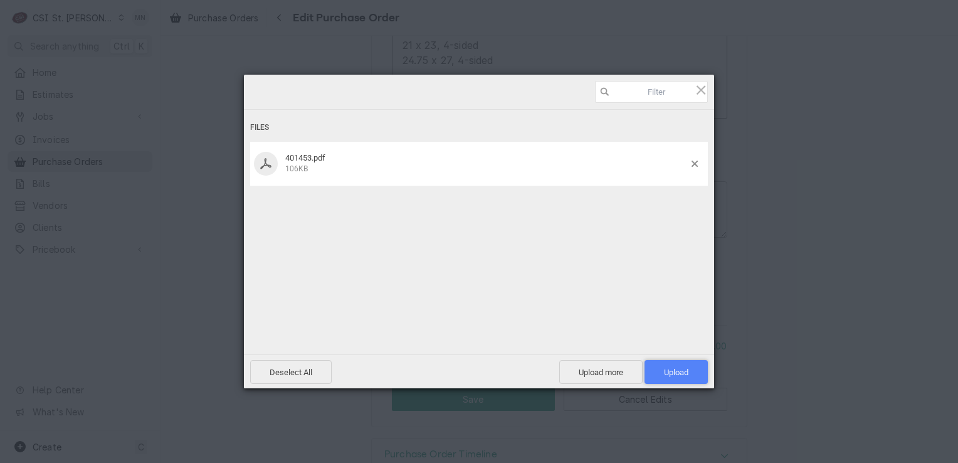
click at [679, 368] on span "Upload 1" at bounding box center [676, 371] width 24 height 9
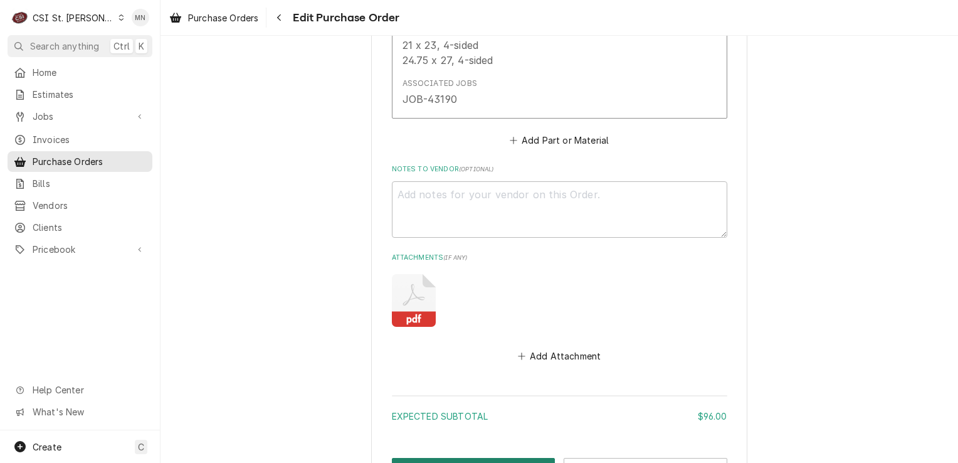
click at [479, 458] on button "Save" at bounding box center [474, 469] width 164 height 23
type textarea "x"
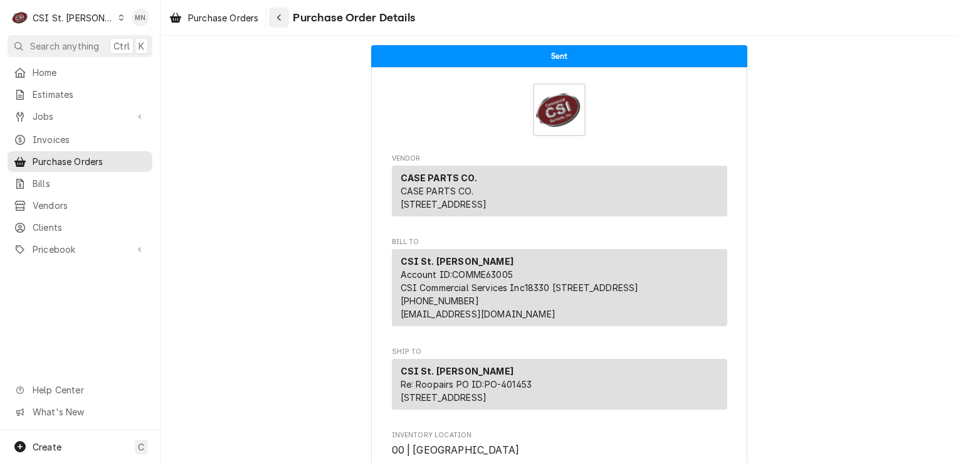
click at [279, 13] on icon "Navigate back" at bounding box center [280, 17] width 6 height 9
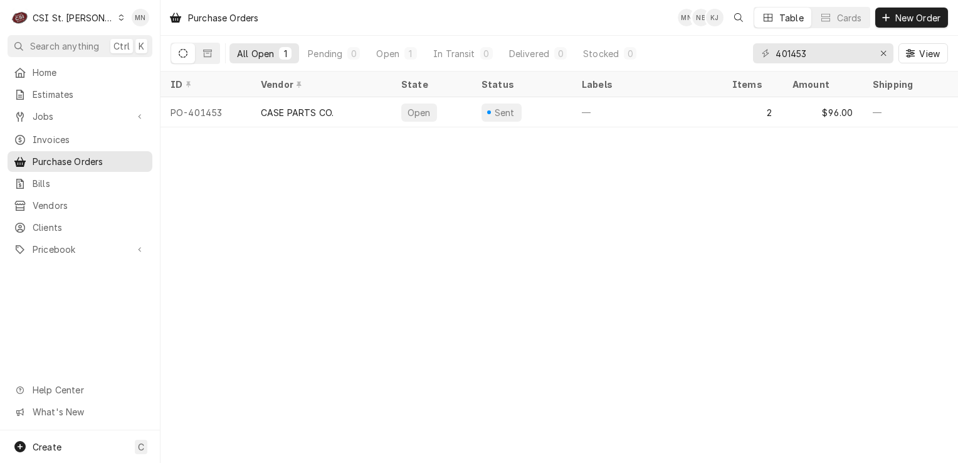
click at [65, 20] on div "CSI St. [PERSON_NAME]" at bounding box center [74, 17] width 82 height 13
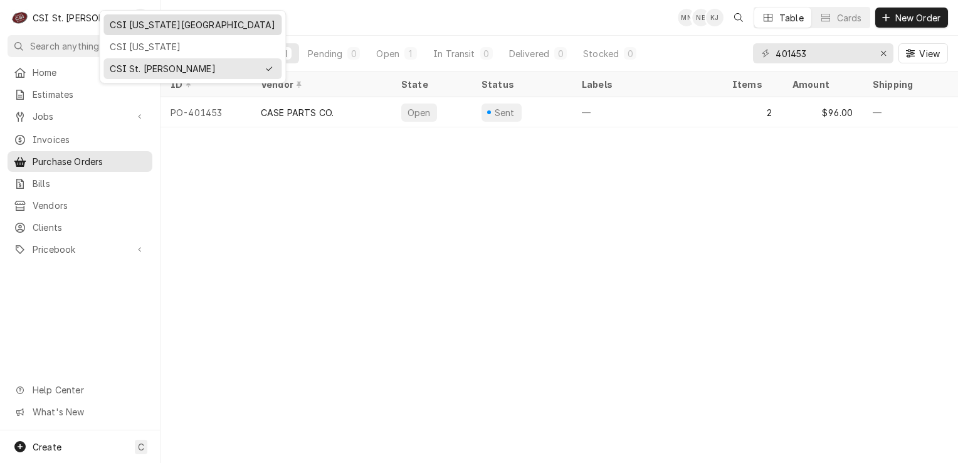
click at [120, 19] on div "CSI Kansas City" at bounding box center [193, 24] width 166 height 13
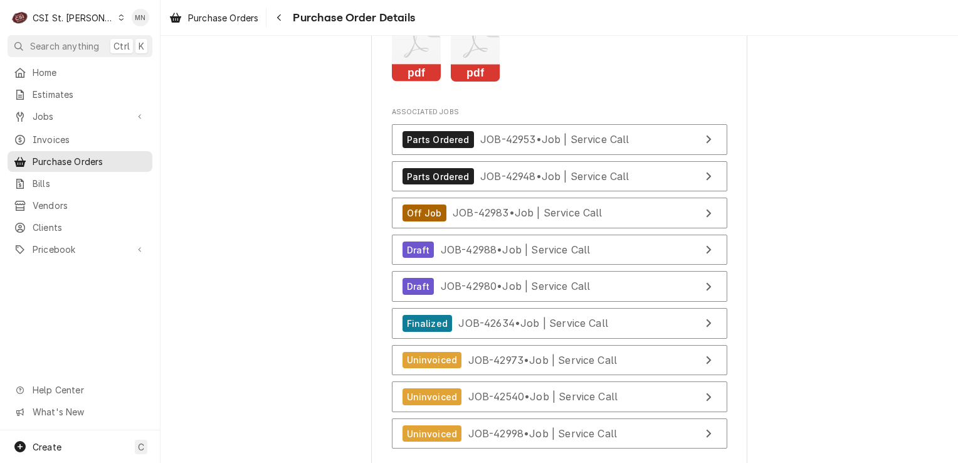
scroll to position [5142, 0]
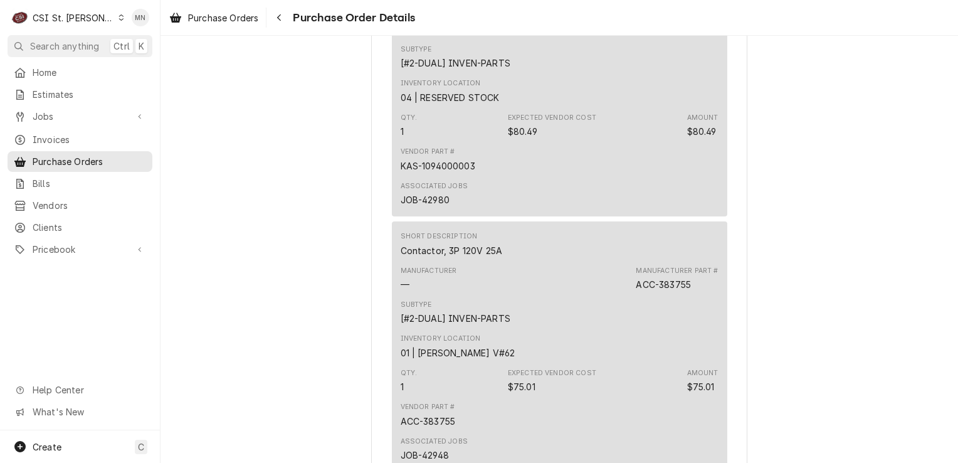
scroll to position [1881, 0]
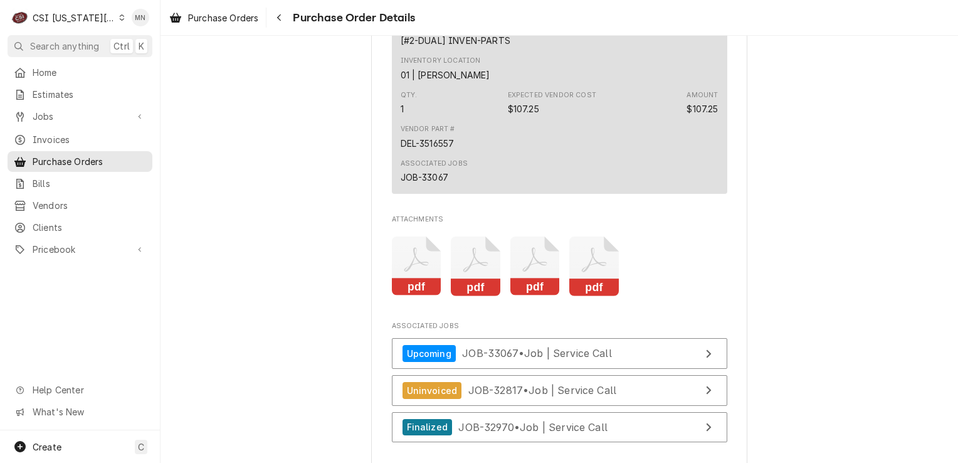
scroll to position [1944, 0]
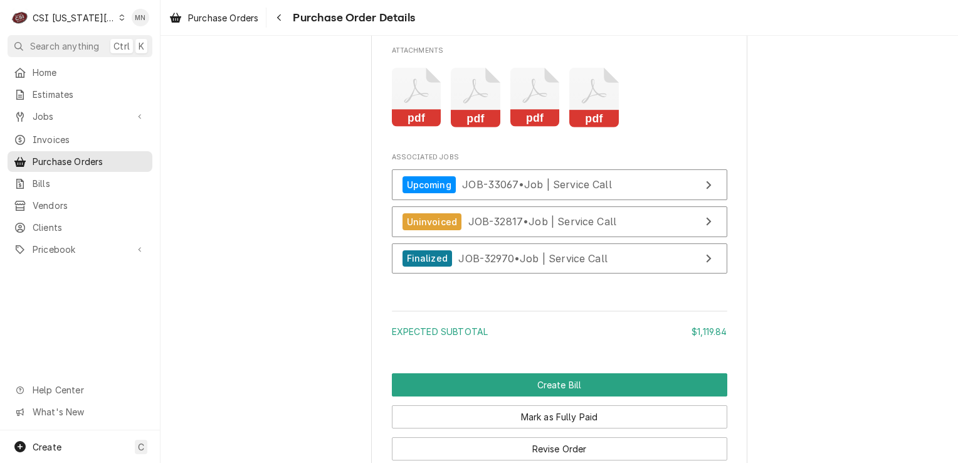
click at [517, 127] on icon "Attachments" at bounding box center [535, 98] width 50 height 60
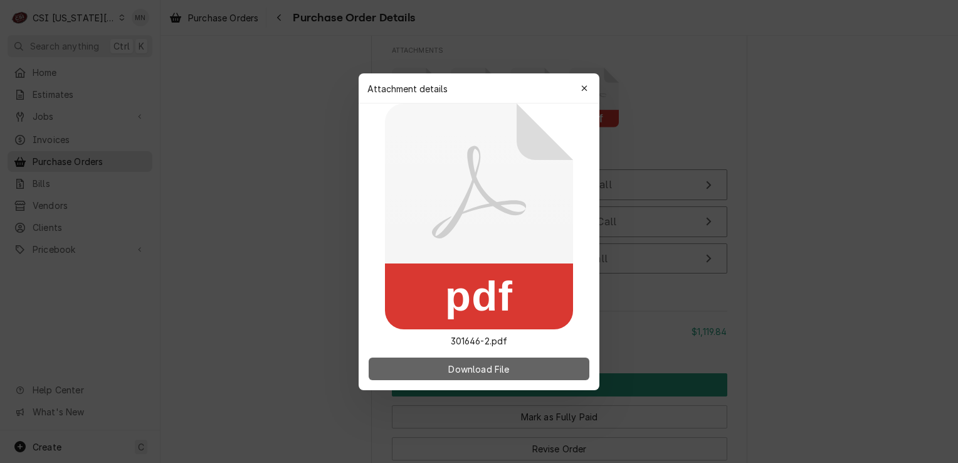
click at [500, 366] on span "Download File" at bounding box center [479, 368] width 66 height 13
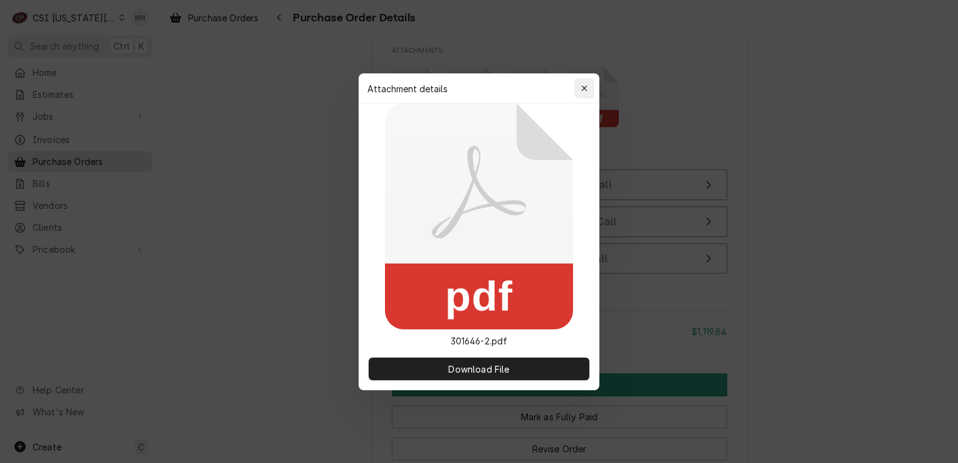
click at [583, 88] on icon "button" at bounding box center [584, 88] width 7 height 9
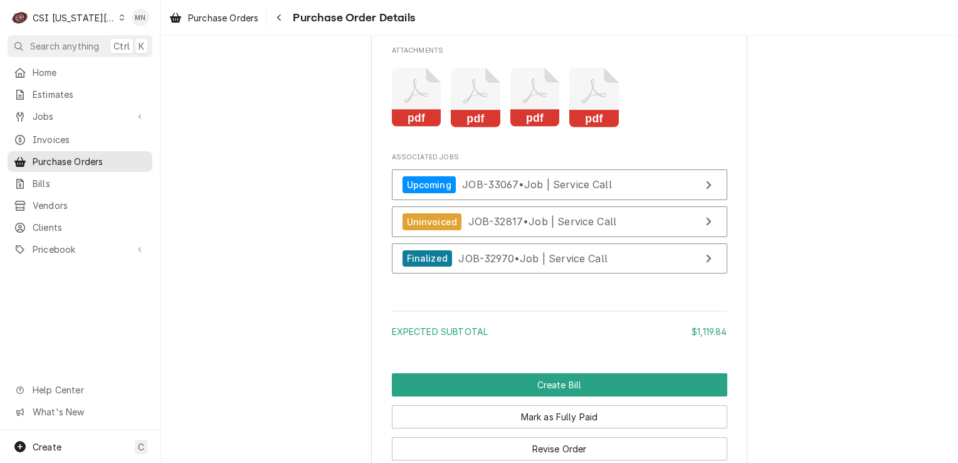
click at [485, 127] on icon "Attachments" at bounding box center [476, 98] width 50 height 60
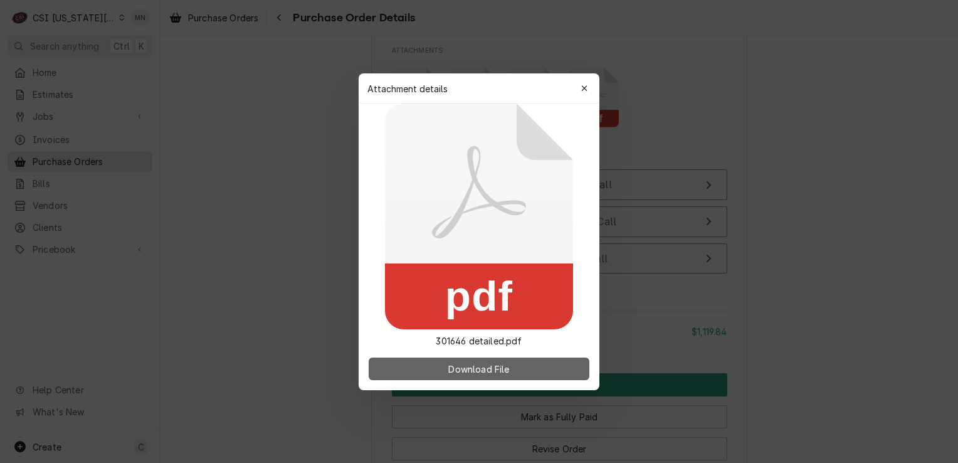
click at [494, 365] on span "Download File" at bounding box center [479, 368] width 66 height 13
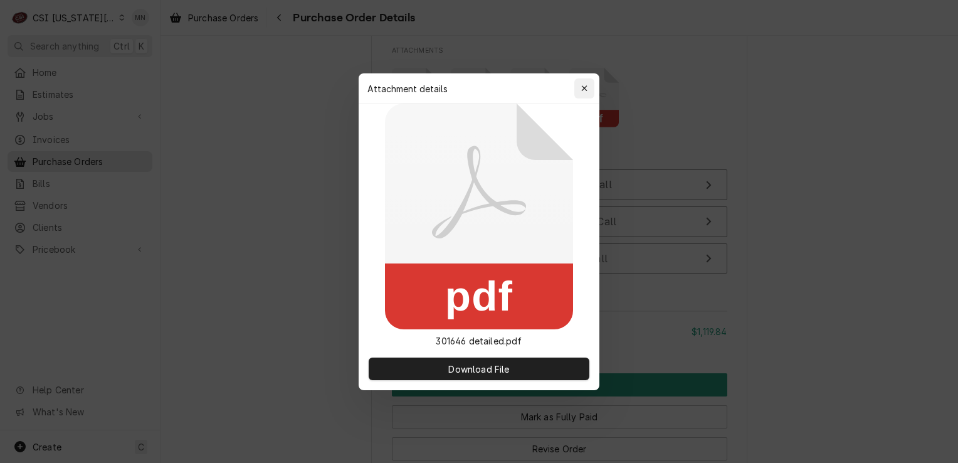
click at [579, 86] on div "button" at bounding box center [584, 88] width 13 height 13
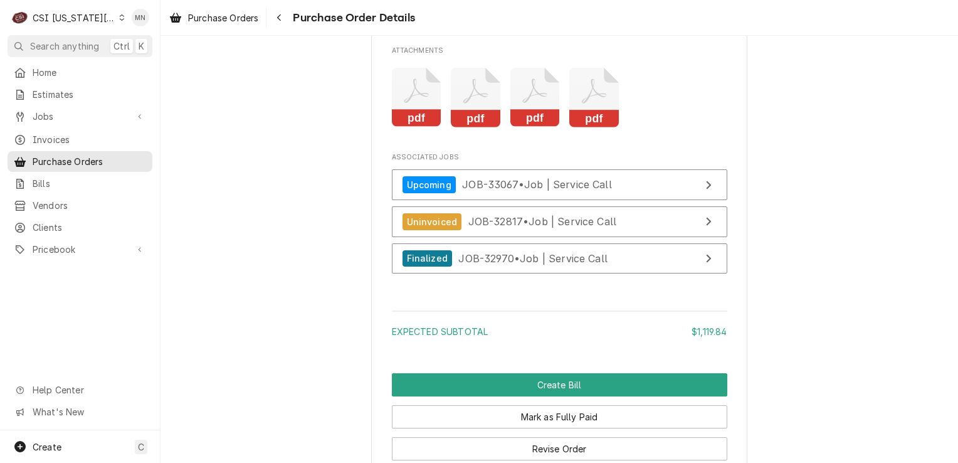
click at [595, 117] on icon "Attachments" at bounding box center [594, 98] width 50 height 60
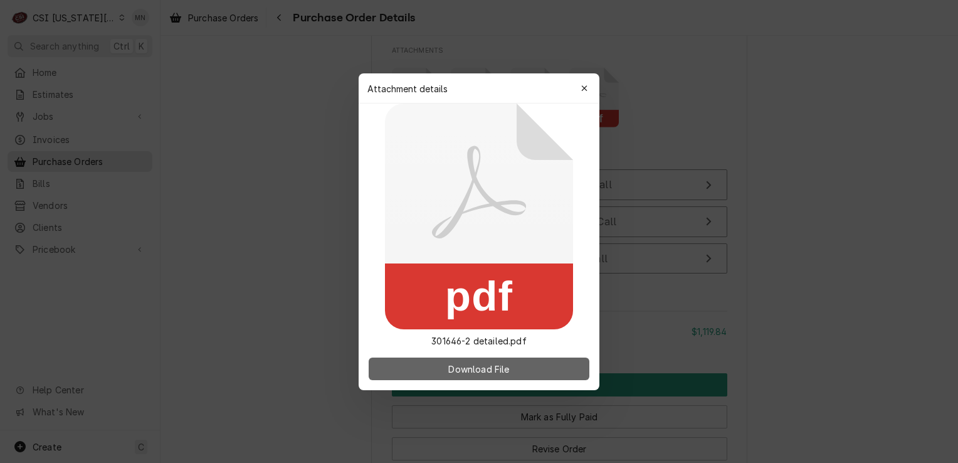
click at [461, 365] on span "Download File" at bounding box center [479, 368] width 66 height 13
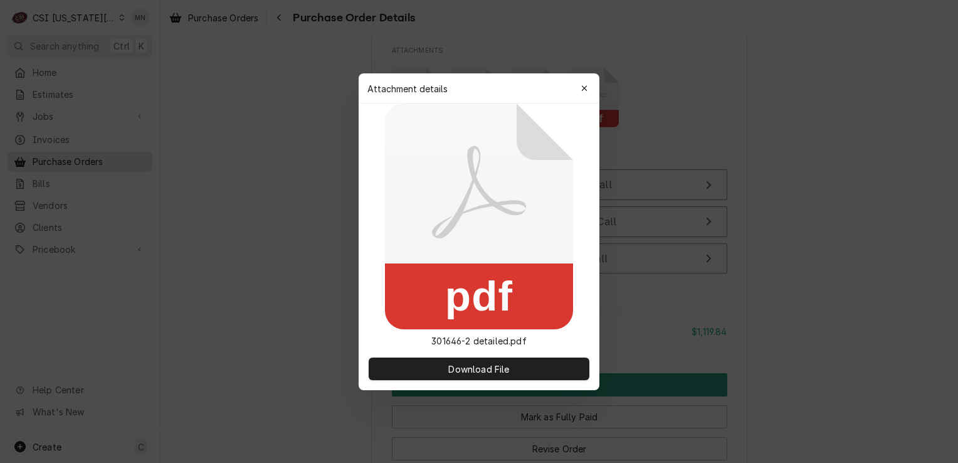
click at [597, 79] on div "Attachment details Close" at bounding box center [479, 88] width 241 height 30
click at [589, 88] on div "button" at bounding box center [584, 88] width 13 height 13
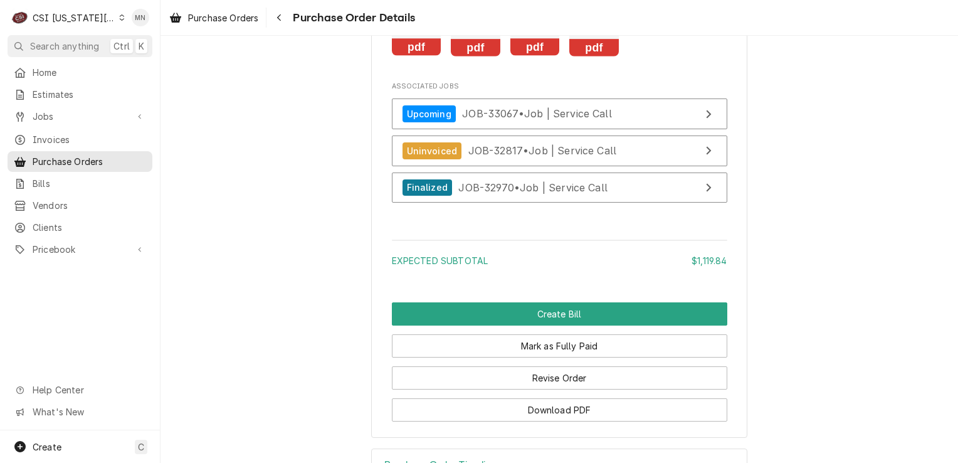
scroll to position [2096, 0]
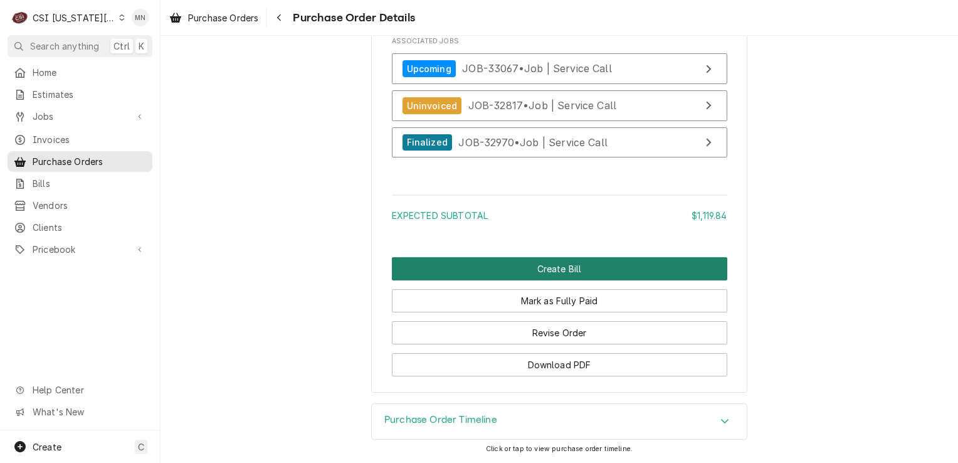
click at [555, 269] on button "Create Bill" at bounding box center [559, 268] width 335 height 23
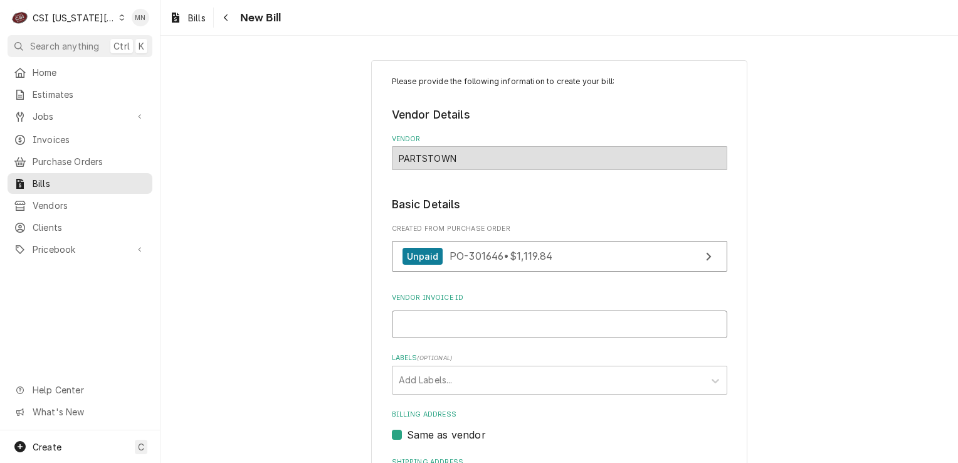
click at [447, 320] on input "Vendor Invoice ID" at bounding box center [559, 324] width 335 height 28
click at [407, 324] on input "Vendor Invoice ID" at bounding box center [559, 324] width 335 height 28
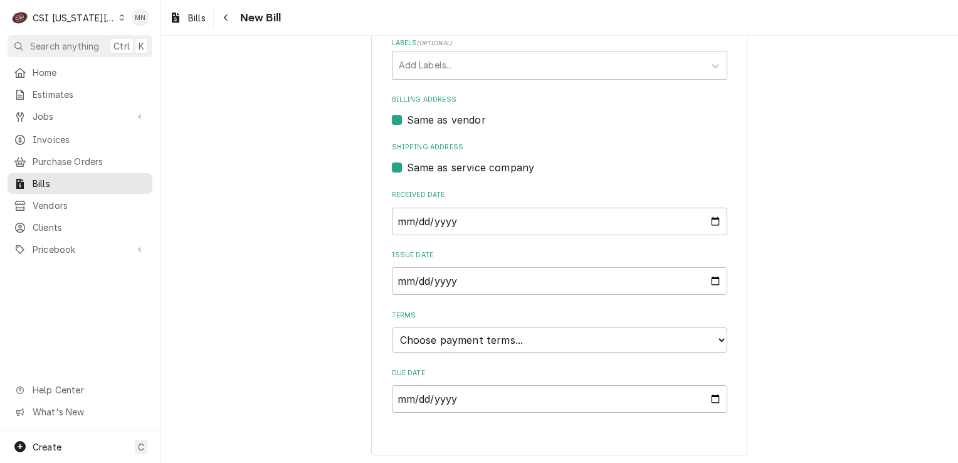
scroll to position [315, 0]
type input "2107048135"
click at [472, 344] on select "Choose payment terms... Same Day Net 7 Net 14 Net 21 Net 30 Net 45 Net 60 Net 90" at bounding box center [559, 339] width 335 height 25
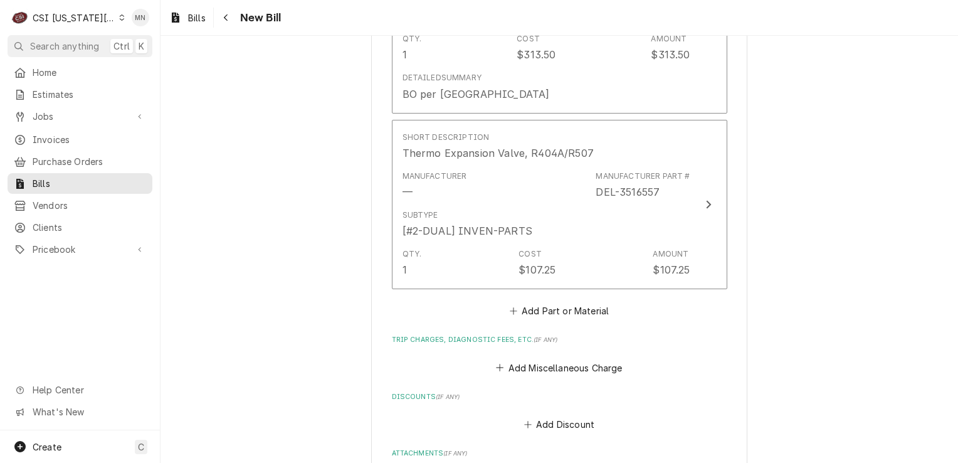
scroll to position [1444, 0]
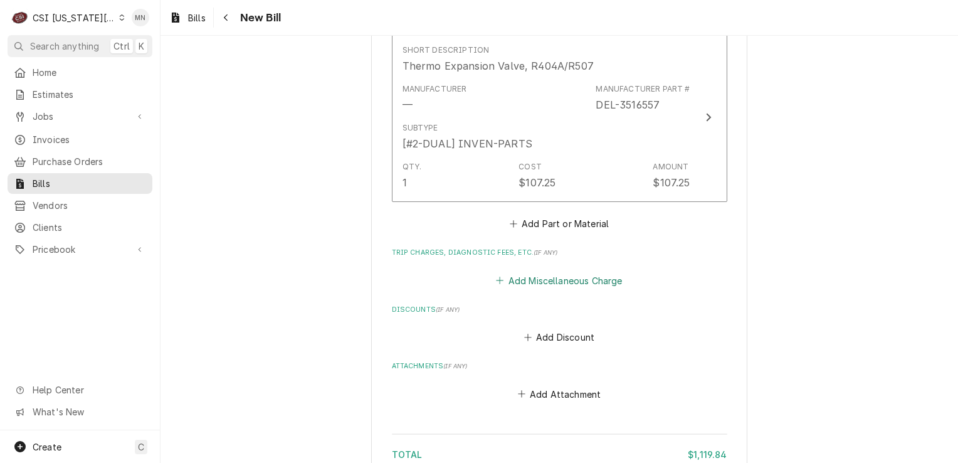
click at [556, 275] on button "Add Miscellaneous Charge" at bounding box center [559, 280] width 130 height 18
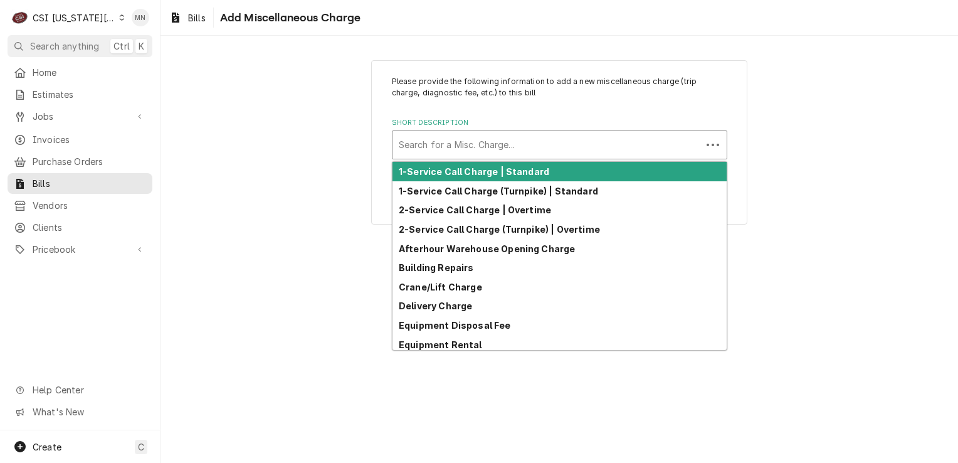
click at [462, 144] on div "Short Description" at bounding box center [547, 145] width 297 height 23
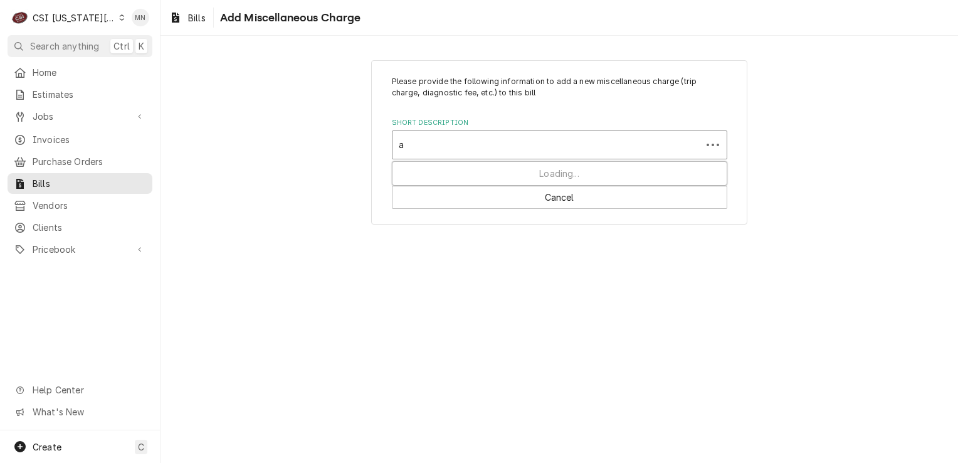
type input "ac"
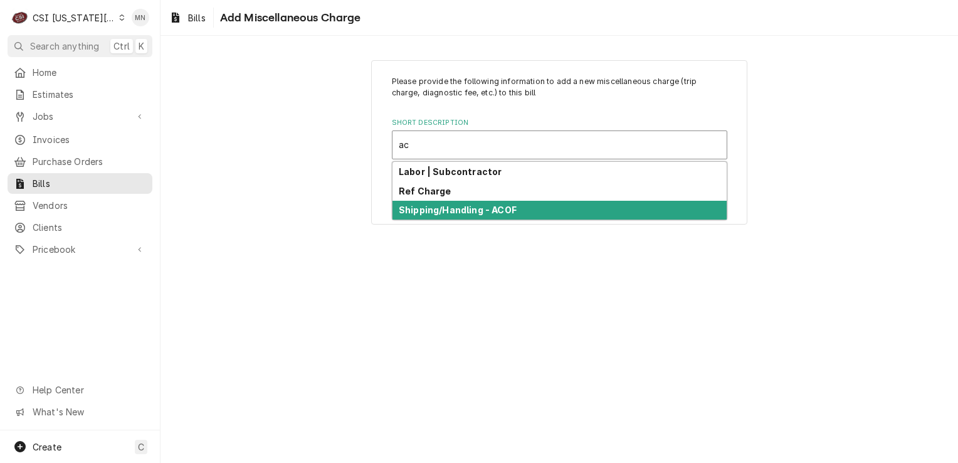
click at [460, 207] on strong "Shipping/Handling - ACOF" at bounding box center [458, 209] width 118 height 11
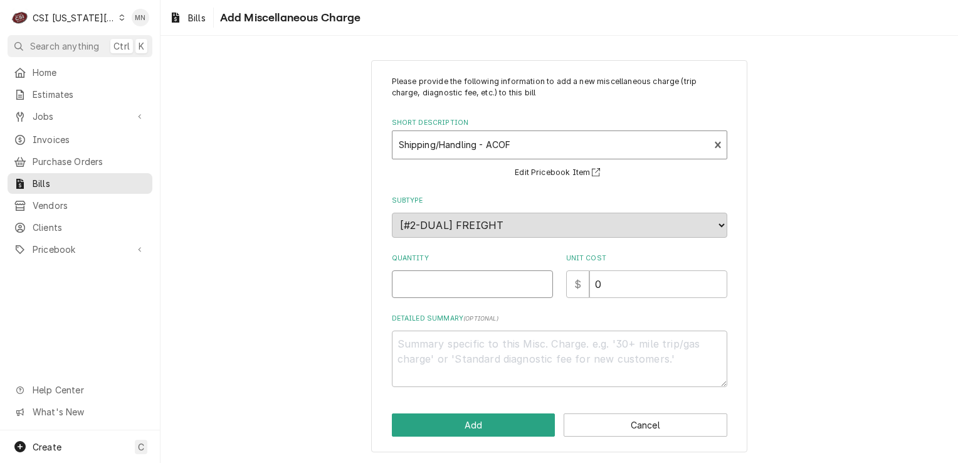
click at [452, 280] on input "Quantity" at bounding box center [472, 284] width 161 height 28
type textarea "x"
type input "1"
type textarea "x"
type input "3"
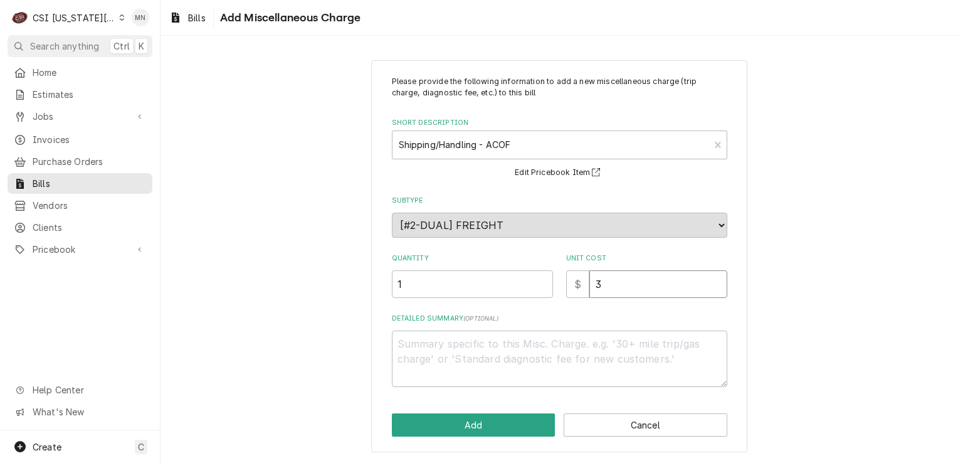
type textarea "x"
type input "33"
type textarea "x"
type input "33.6"
type textarea "x"
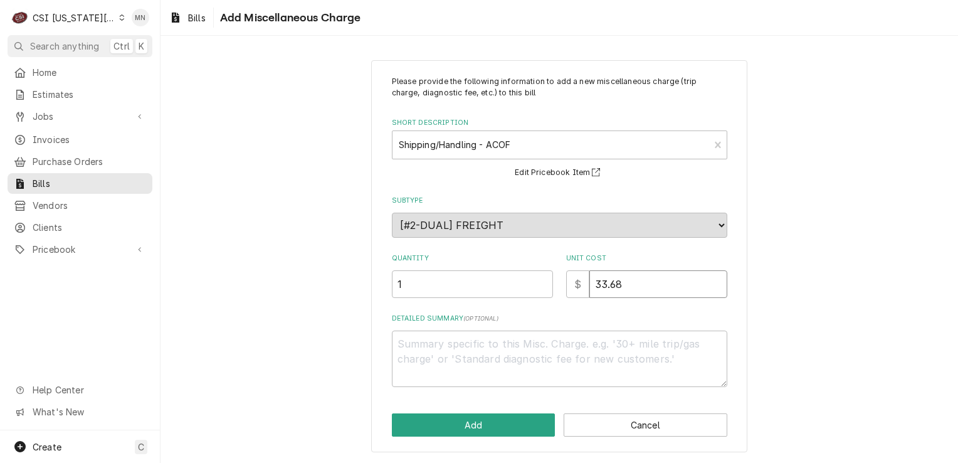
type input "33.68"
click at [470, 342] on textarea "Detailed Summary ( optional )" at bounding box center [559, 358] width 335 height 56
type textarea "x"
type textarea "A"
type textarea "x"
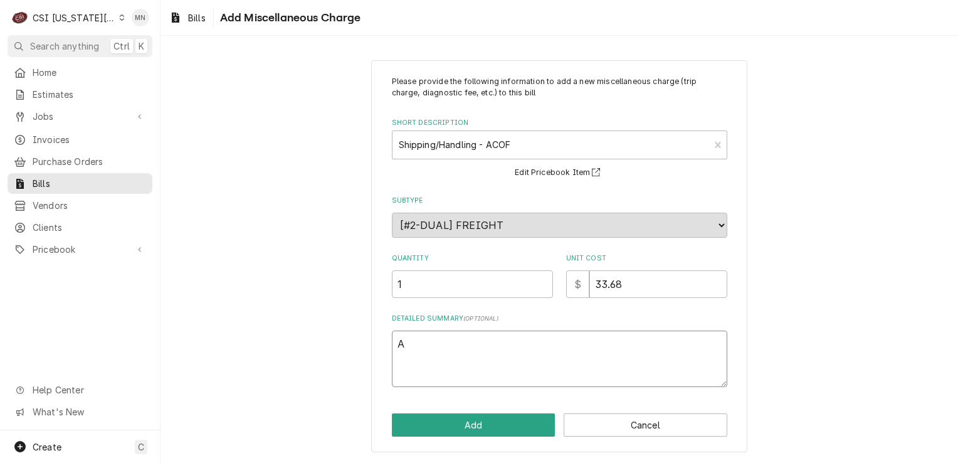
type textarea "AC"
type textarea "x"
type textarea "ACO"
type textarea "x"
type textarea "ACOF"
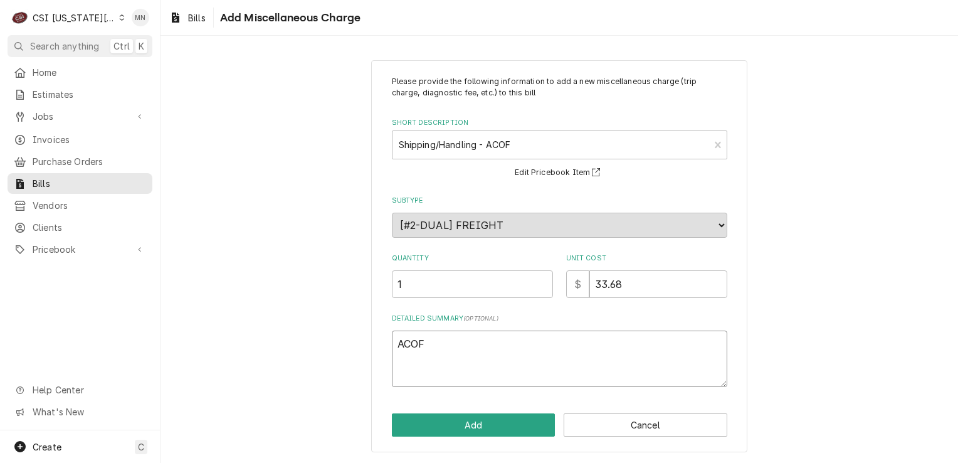
type textarea "x"
type textarea "ACOF"
type textarea "x"
type textarea "ACOF $"
type textarea "x"
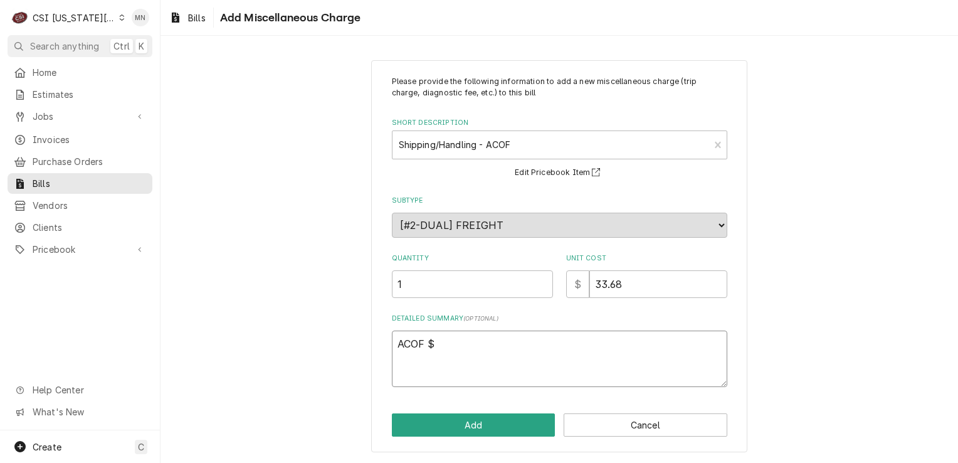
type textarea "ACOF $"
type textarea "x"
type textarea "ACOF $ 2"
type textarea "x"
type textarea "ACOF $ 27"
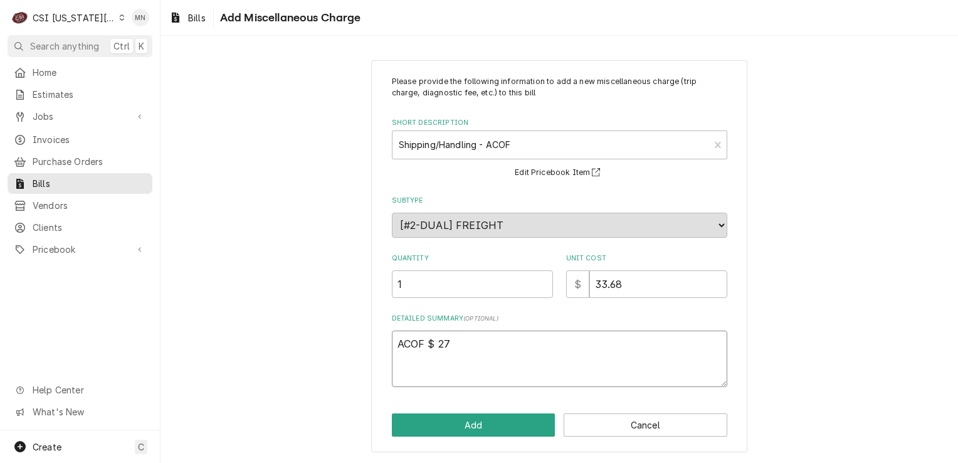
type textarea "x"
type textarea "ACOF $ 27."
type textarea "x"
type textarea "ACOF $ 27.4"
type textarea "x"
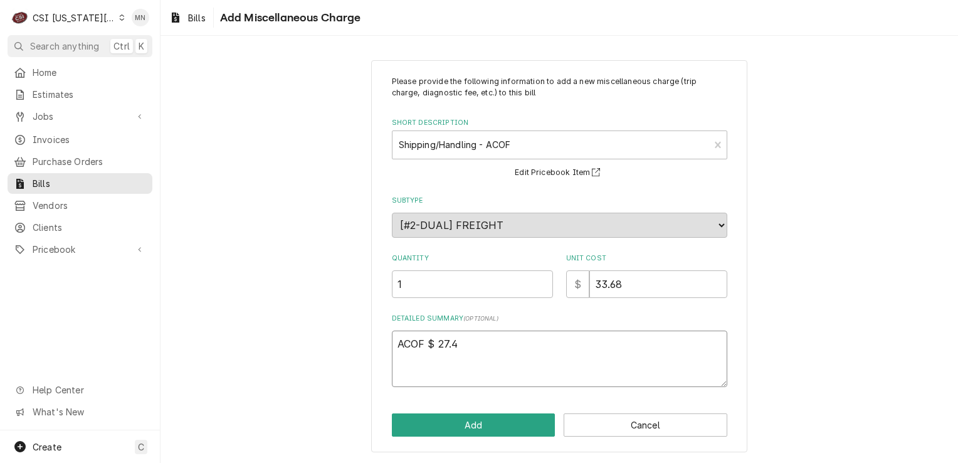
type textarea "ACOF $ 27.49"
type textarea "x"
type textarea "ACOF $ 27.49"
type textarea "x"
type textarea "ACOF $ 27.49 P"
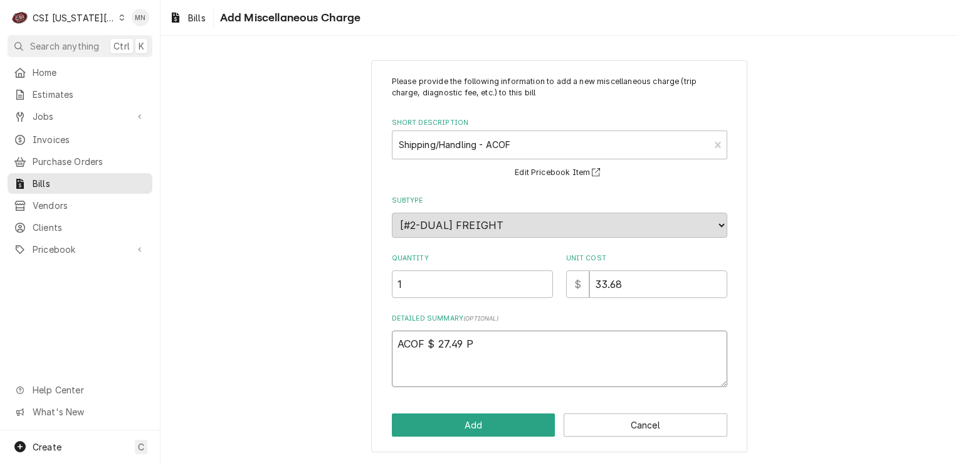
type textarea "x"
type textarea "ACOF $ 27.49 Pa"
type textarea "x"
type textarea "ACOF $ 27.49 Par"
type textarea "x"
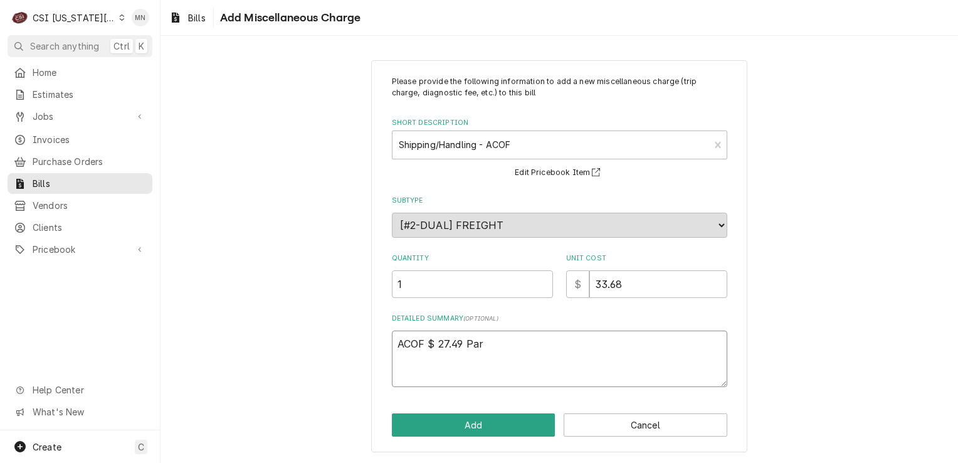
type textarea "ACOF $ 27.49 Part"
type textarea "x"
type textarea "ACOF $ 27.49 Partt"
type textarea "x"
type textarea "ACOF $ 27.49 Part"
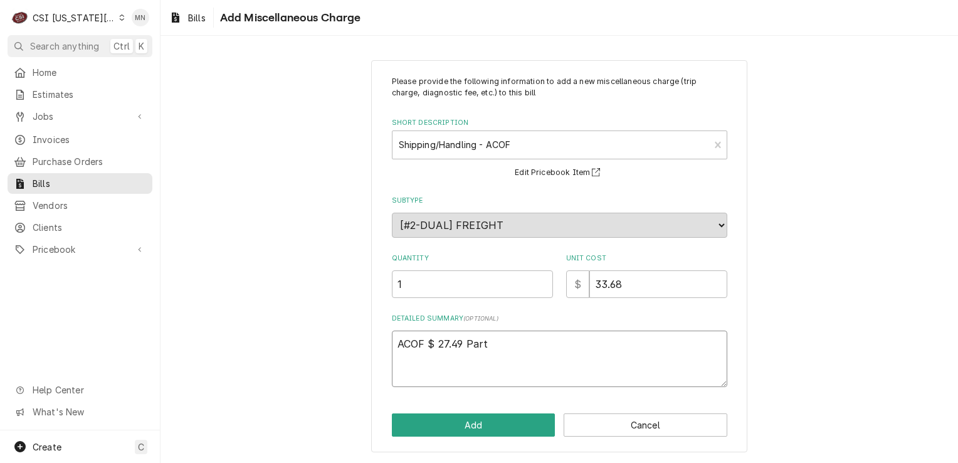
type textarea "x"
type textarea "ACOF $ 27.49 Parts"
type textarea "x"
type textarea "ACOF $ 27.49 Partst"
type textarea "x"
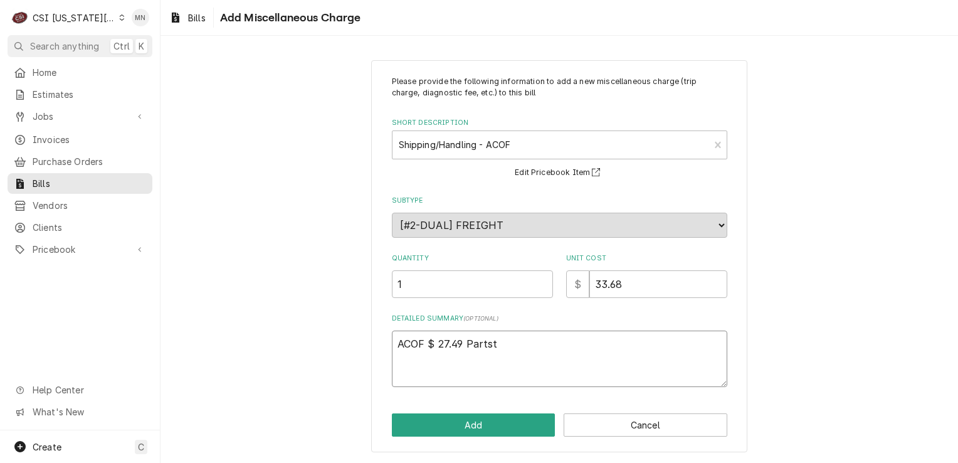
type textarea "ACOF $ 27.49 Partsto"
type textarea "x"
type textarea "ACOF $ 27.49 Partstow"
type textarea "x"
type textarea "ACOF $ 27.49 Partstown"
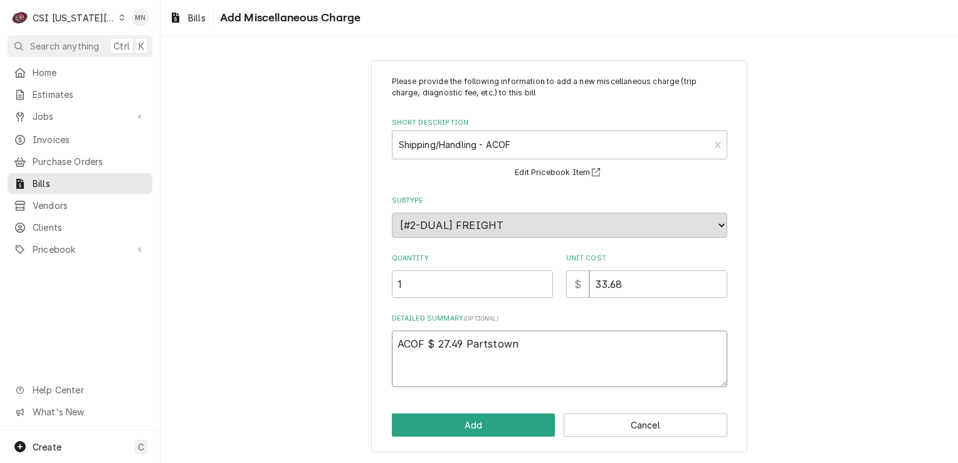
type textarea "x"
type textarea "ACOF $ 27.49 Partstown"
type textarea "x"
type textarea "ACOF $ 27.49 Partstown 2"
type textarea "x"
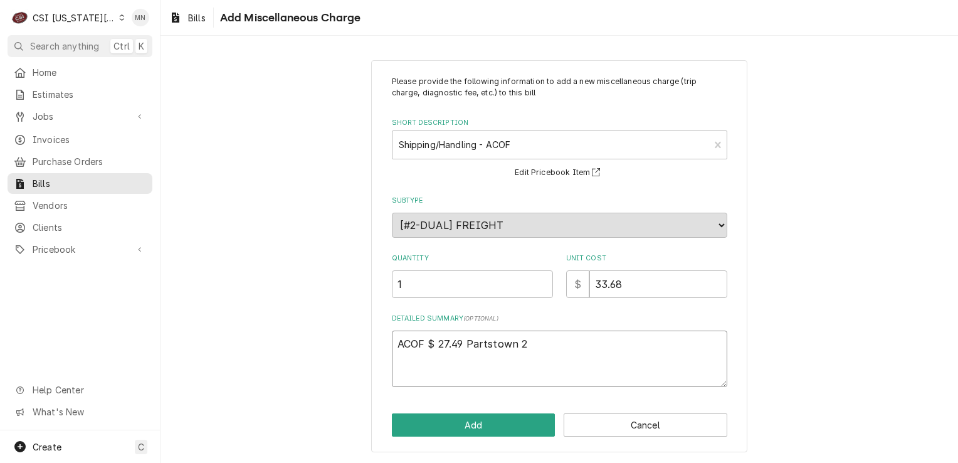
type textarea "ACOF $ 27.49 Partstown 21"
type textarea "x"
type textarea "ACOF $ 27.49 Partstown 210"
type textarea "x"
type textarea "ACOF $ 27.49 Partstown 2107"
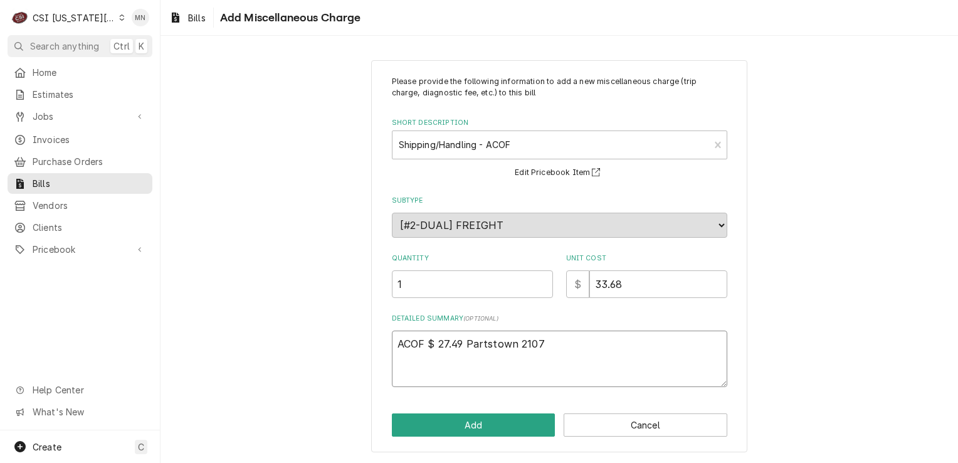
type textarea "x"
type textarea "ACOF $ 27.49 Partstown 21071"
type textarea "x"
type textarea "ACOF $ 27.49 Partstown 210715"
type textarea "x"
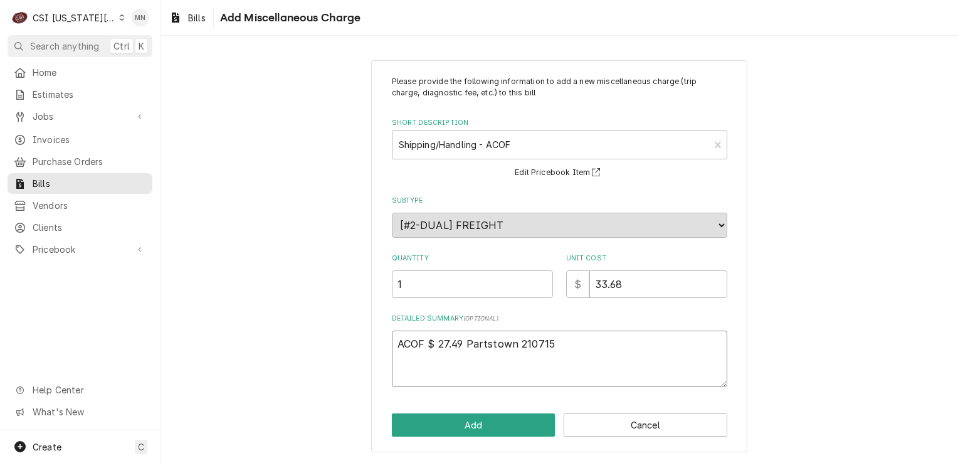
type textarea "ACOF $ 27.49 Partstown 2107157"
type textarea "x"
type textarea "ACOF $ 27.49 Partstown 21071579"
type textarea "x"
type textarea "ACOF $ 27.49 Partstown 210715792"
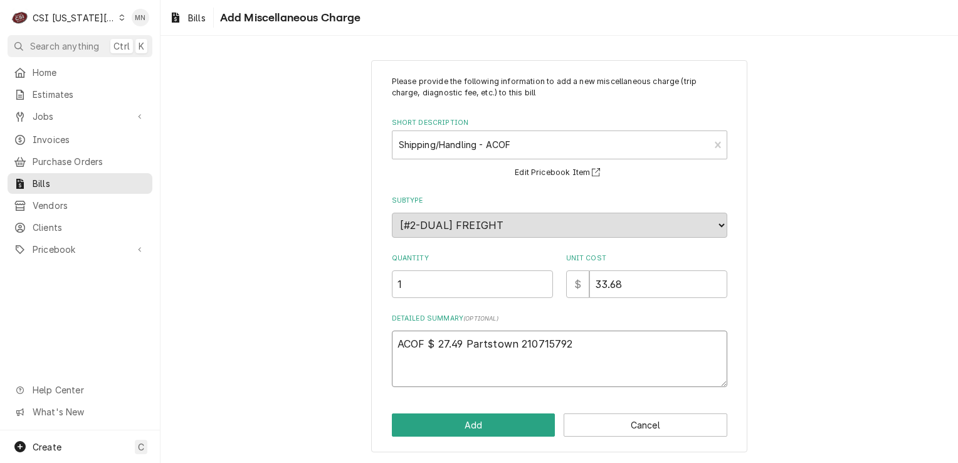
type textarea "x"
type textarea "ACOF $ 27.49 Partstown 2107157925"
type textarea "x"
type textarea "ACOF $ 27.49 Partstown 2107157925"
type textarea "x"
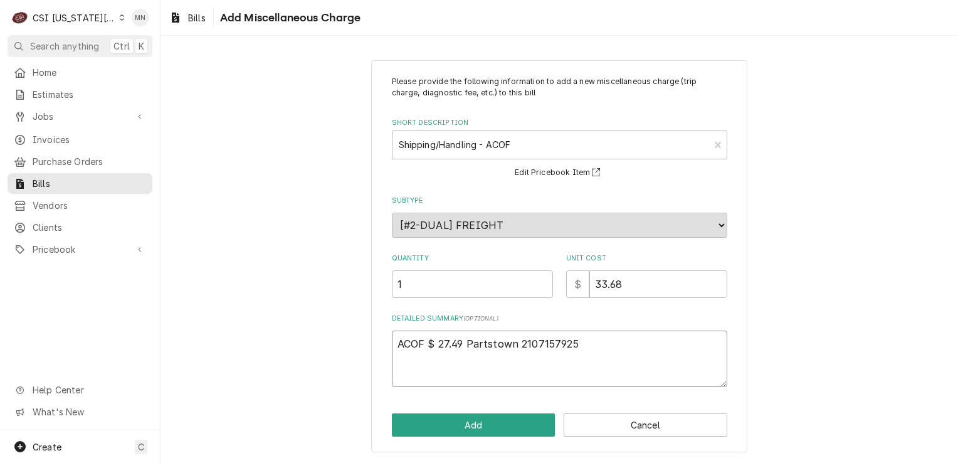
type textarea "ACOF $ 27.49 Partstown 2107157925 A"
type textarea "x"
type textarea "ACOF $ 27.49 Partstown 2107157925 AC"
type textarea "x"
type textarea "ACOF $ 27.49 Partstown 2107157925 ACO"
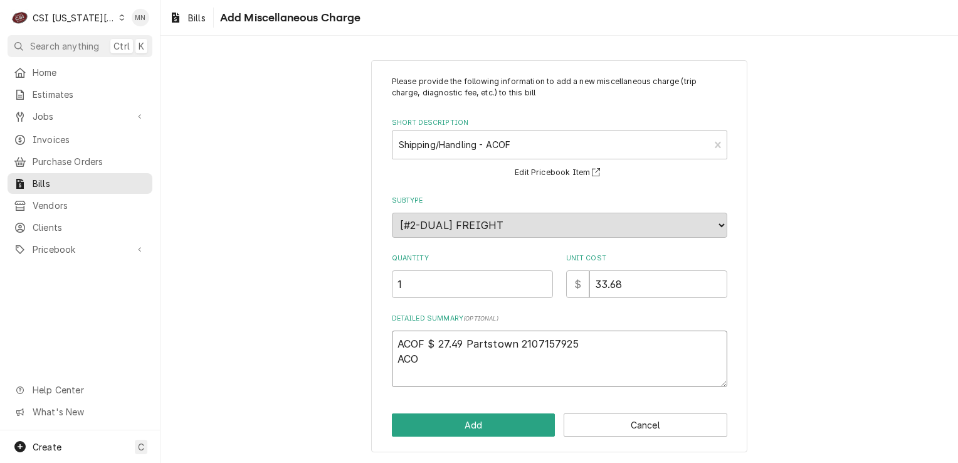
type textarea "x"
type textarea "ACOF $ 27.49 Partstown 2107157925 ACOF"
type textarea "x"
type textarea "ACOF $ 27.49 Partstown 2107157925 ACOF"
type textarea "x"
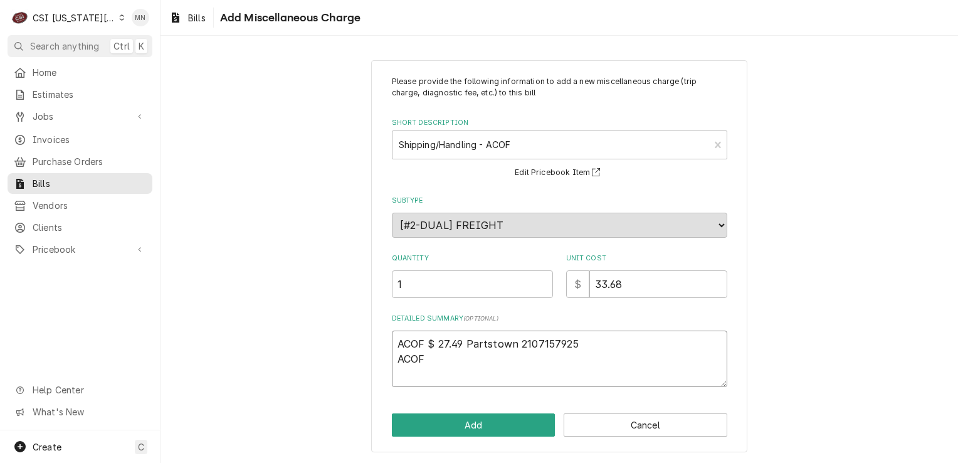
type textarea "ACOF $ 27.49 Partstown 2107157925 ACOF $"
type textarea "x"
type textarea "ACOF $ 27.49 Partstown 2107157925 ACOF $"
type textarea "x"
type textarea "ACOF $ 27.49 Partstown 2107157925 ACOF $ 6"
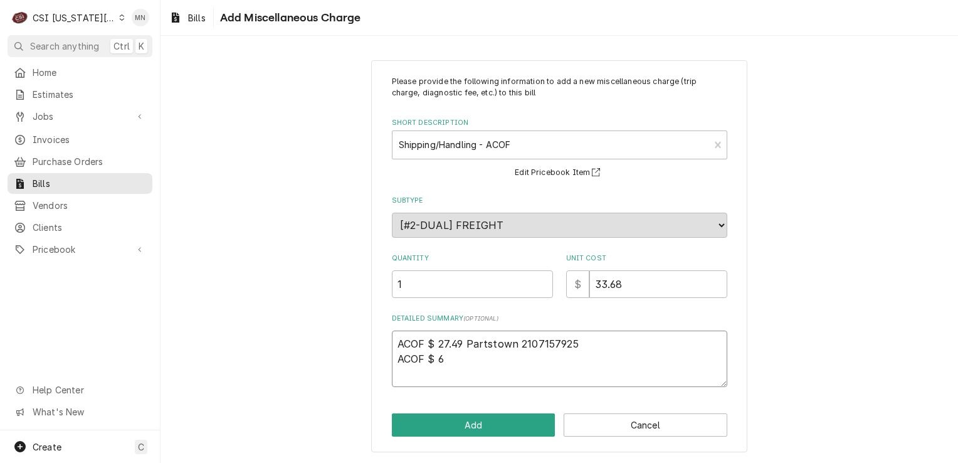
type textarea "x"
type textarea "ACOF $ 27.49 Partstown 2107157925 ACOF $ 6."
type textarea "x"
type textarea "ACOF $ 27.49 Partstown 2107157925 ACOF $ 6.1"
type textarea "x"
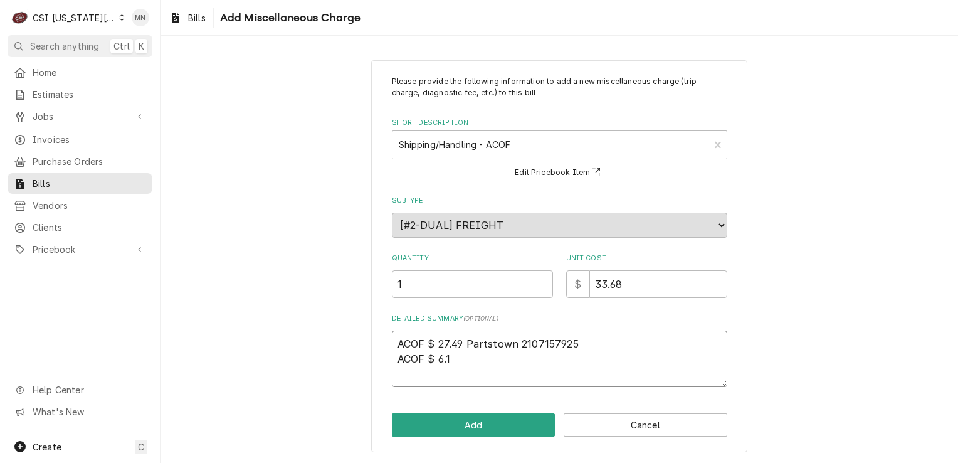
type textarea "ACOF $ 27.49 Partstown 2107157925 ACOF $ 6.19"
type textarea "x"
type textarea "ACOF $ 27.49 Partstown 2107157925 ACOF $ 6.19"
type textarea "x"
type textarea "ACOF $ 27.49 Partstown 2107157925 ACOF $ 6.19 P"
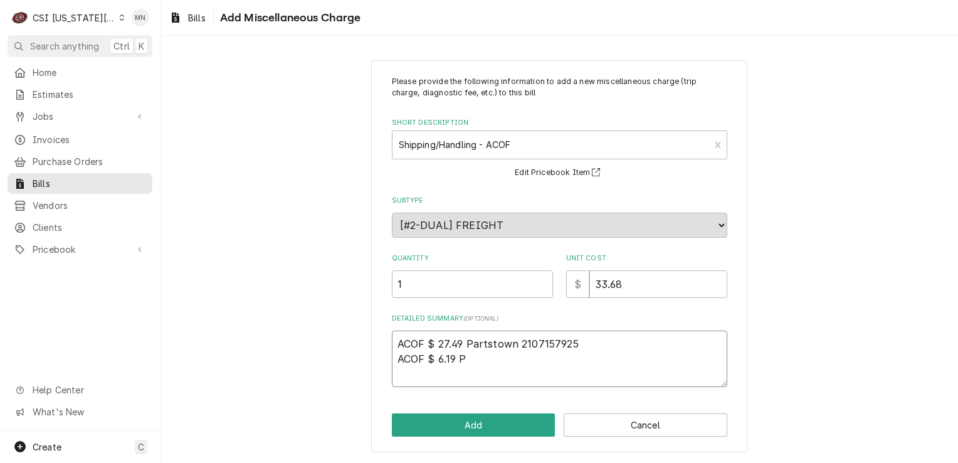
type textarea "x"
type textarea "ACOF $ 27.49 Partstown 2107157925 ACOF $ 6.19 Pa"
type textarea "x"
type textarea "ACOF $ 27.49 Partstown 2107157925 ACOF $ 6.19 Par"
type textarea "x"
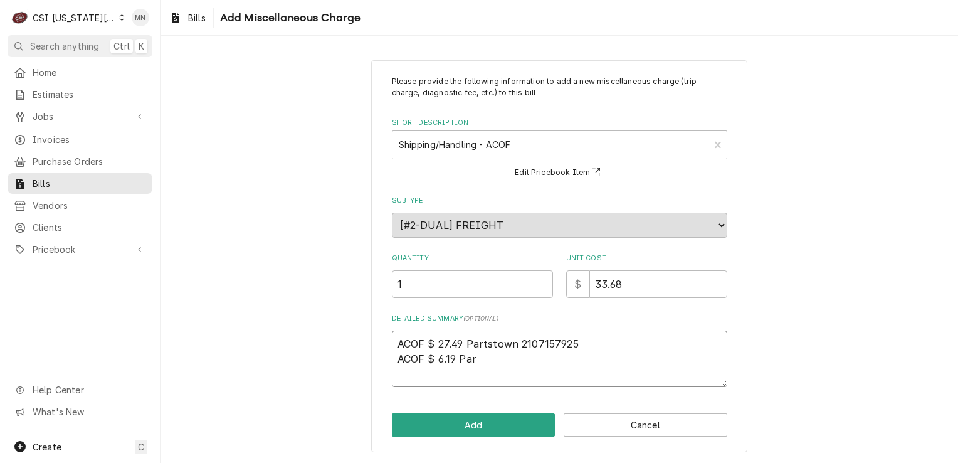
type textarea "ACOF $ 27.49 Partstown 2107157925 ACOF $ 6.19 Part"
type textarea "x"
type textarea "ACOF $ 27.49 Partstown 2107157925 ACOF $ 6.19 Parts"
type textarea "x"
type textarea "ACOF $ 27.49 Partstown 2107157925 ACOF $ 6.19 Partst"
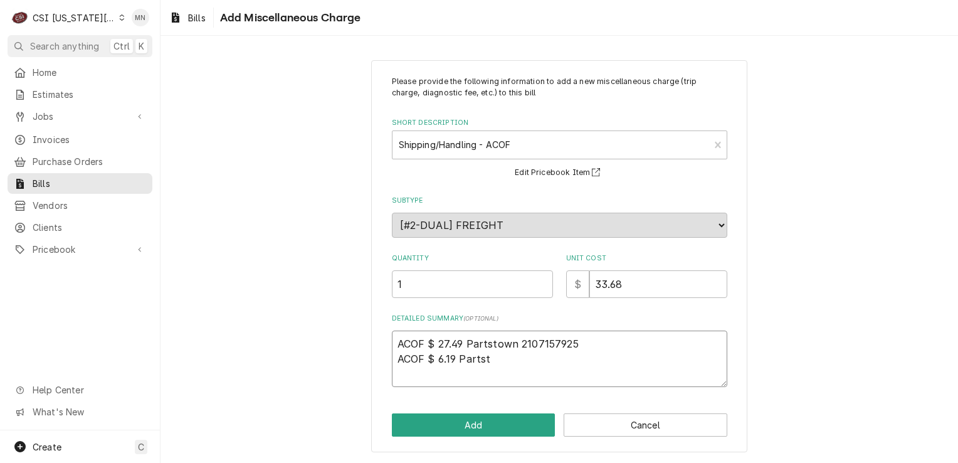
type textarea "x"
type textarea "ACOF $ 27.49 Partstown 2107157925 ACOF $ 6.19 Partsto"
type textarea "x"
type textarea "ACOF $ 27.49 Partstown 2107157925 ACOF $ 6.19 Partstow"
type textarea "x"
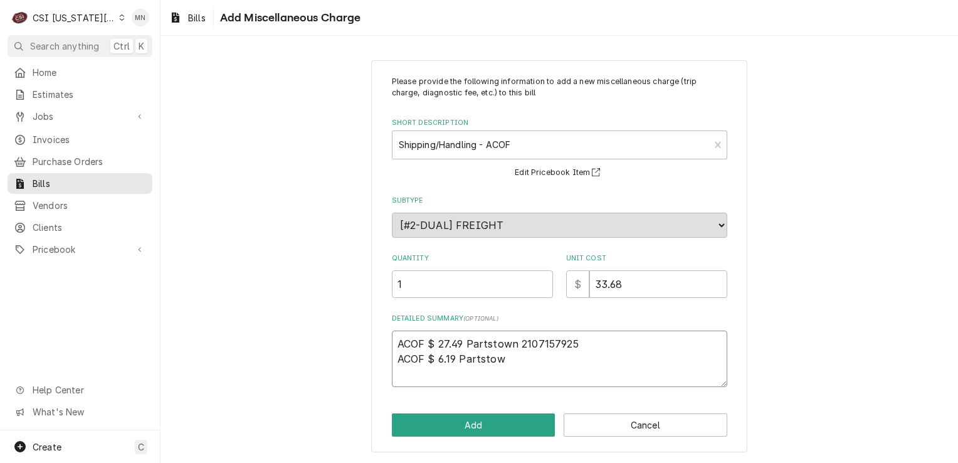
type textarea "ACOF $ 27.49 Partstown 2107157925 ACOF $ 6.19 Partstown"
type textarea "x"
type textarea "ACOF $ 27.49 Partstown 2107157925 ACOF $ 6.19 Partstown"
click at [519, 360] on textarea "ACOF $ 27.49 Partstown 2107157925 ACOF $ 6.19 Partstown" at bounding box center [559, 358] width 335 height 56
type textarea "x"
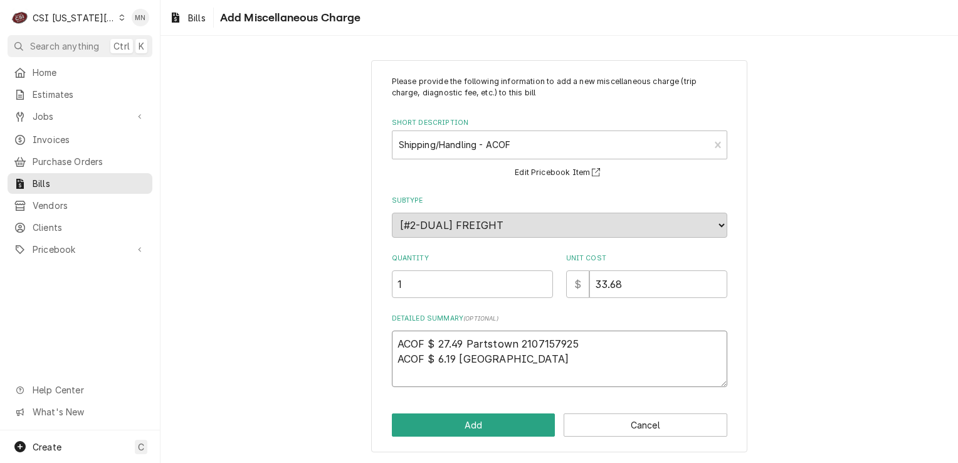
type textarea "ACOF $ 27.49 Partstown 2107157925 ACOF $ 6.19 Partstown 2"
type textarea "x"
type textarea "ACOF $ 27.49 Partstown 2107157925 ACOF $ 6.19 Partstown 21"
type textarea "x"
type textarea "ACOF $ 27.49 Partstown 2107157925 ACOF $ 6.19 Partstown 210"
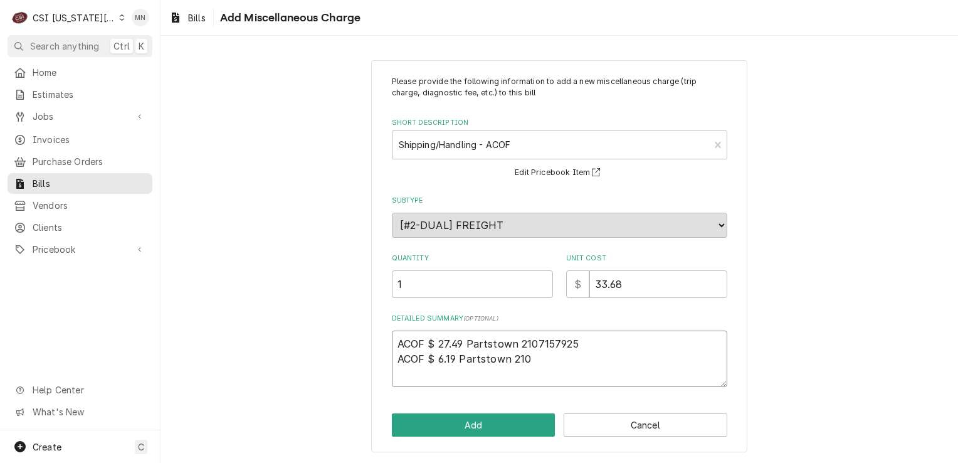
type textarea "x"
type textarea "ACOF $ 27.49 Partstown 2107157925 ACOF $ 6.19 Partstown 2107"
type textarea "x"
type textarea "ACOF $ 27.49 Partstown 2107157925 ACOF $ 6.19 Partstown 21070"
type textarea "x"
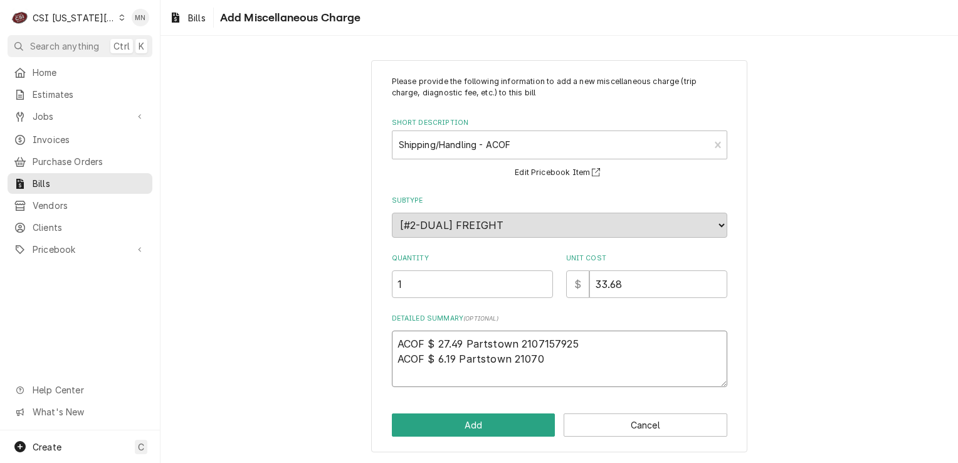
type textarea "ACOF $ 27.49 Partstown 2107157925 ACOF $ 6.19 Partstown 210704"
type textarea "x"
type textarea "ACOF $ 27.49 Partstown 2107157925 ACOF $ 6.19 Partstown 2107048"
type textarea "x"
type textarea "ACOF $ 27.49 Partstown 2107157925 ACOF $ 6.19 Partstown 21070481"
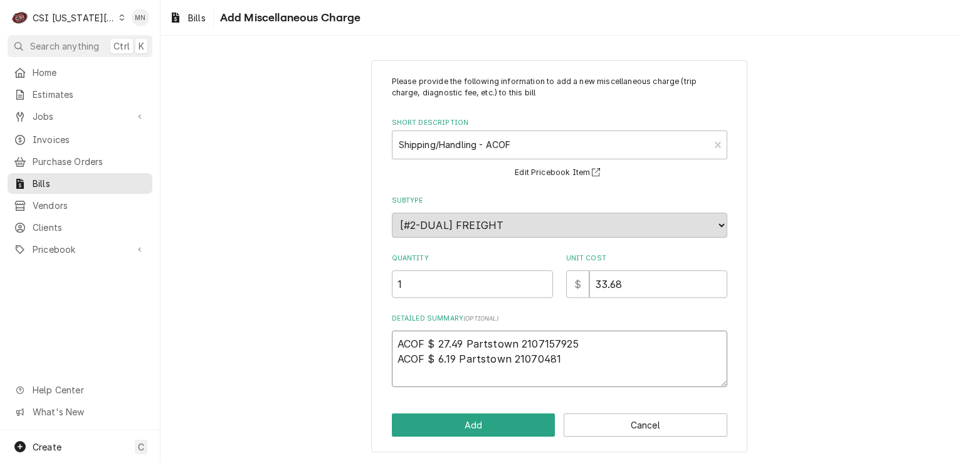
type textarea "x"
type textarea "ACOF $ 27.49 Partstown 2107157925 ACOF $ 6.19 Partstown 210704813"
type textarea "x"
type textarea "ACOF $ 27.49 Partstown 2107157925 ACOF $ 6.19 Partstown 2107048135"
click at [509, 421] on button "Add" at bounding box center [474, 424] width 164 height 23
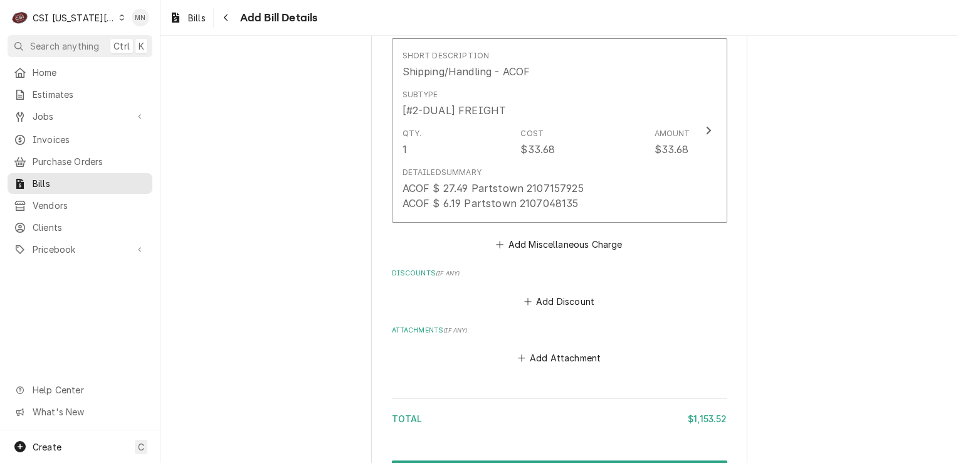
scroll to position [1746, 0]
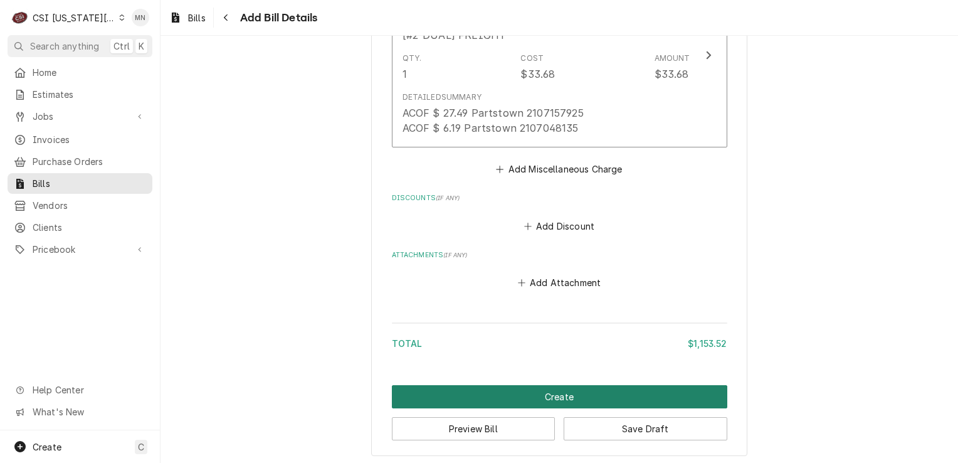
click at [572, 390] on button "Create" at bounding box center [559, 396] width 335 height 23
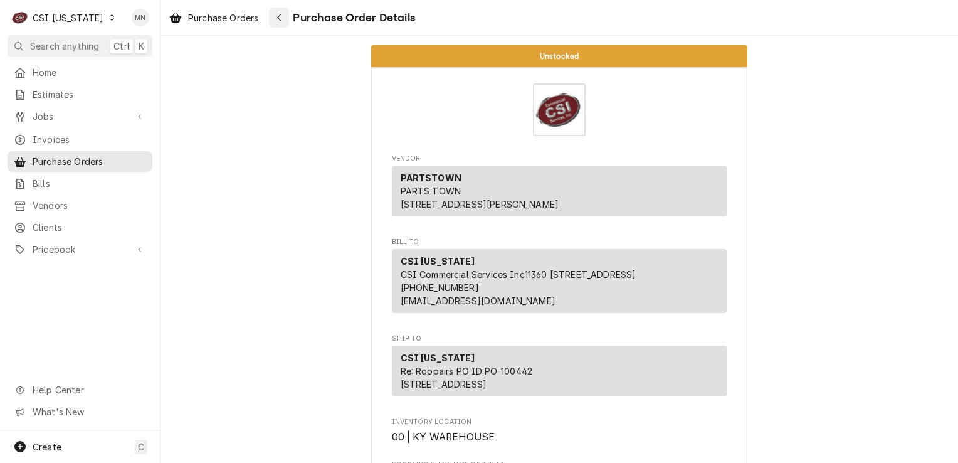
click at [283, 21] on div "Navigate back" at bounding box center [279, 17] width 13 height 13
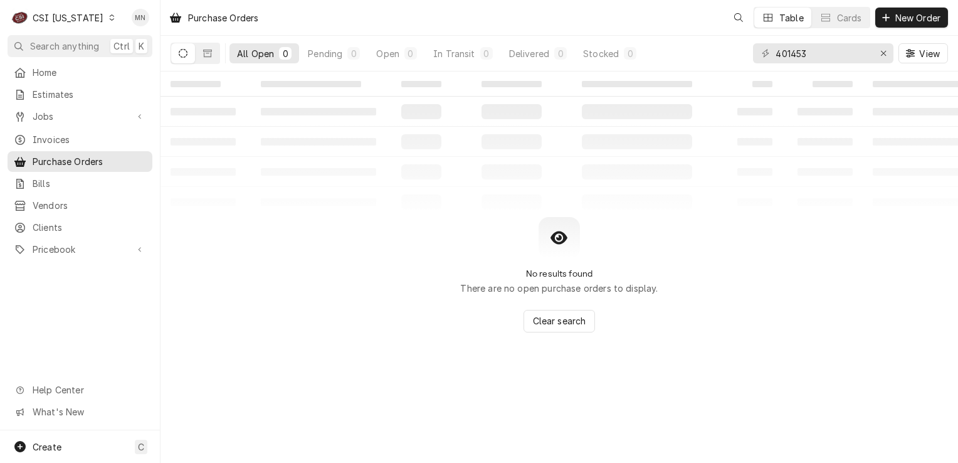
click at [82, 19] on div "CSI Kentucky" at bounding box center [68, 17] width 71 height 13
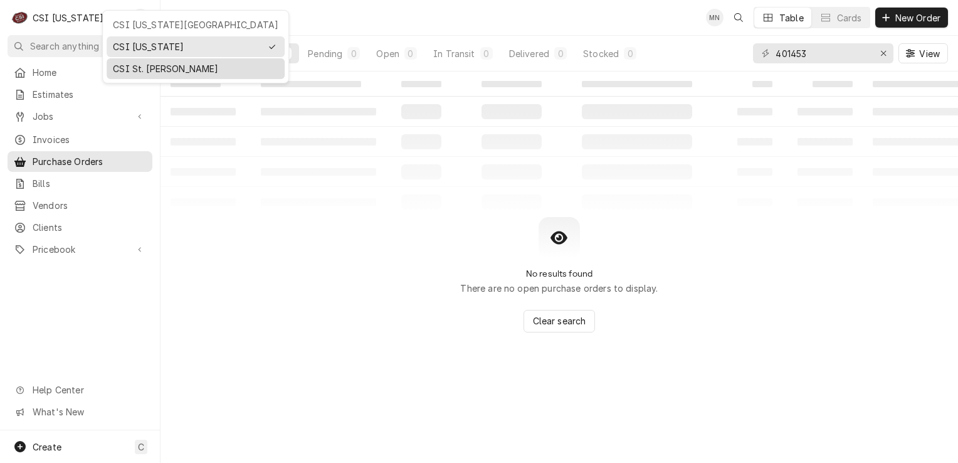
click at [125, 61] on div "CSI St. [PERSON_NAME]" at bounding box center [195, 69] width 173 height 16
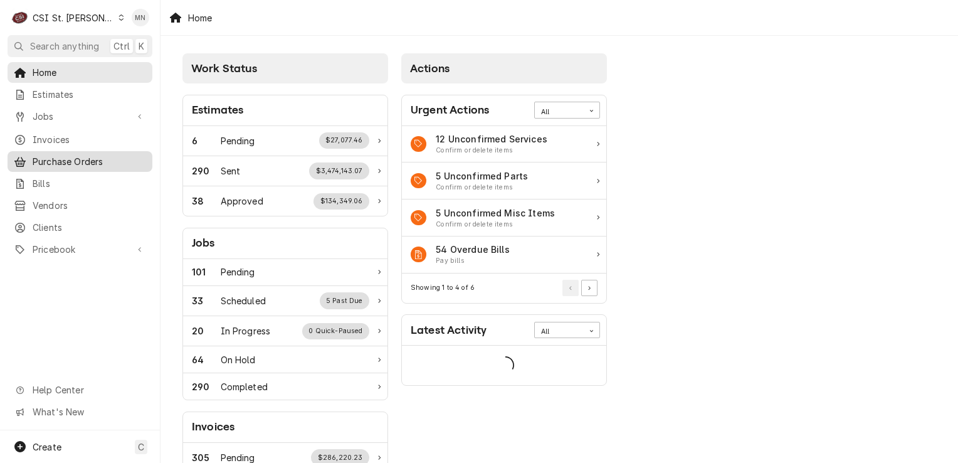
click at [56, 159] on span "Purchase Orders" at bounding box center [89, 161] width 113 height 13
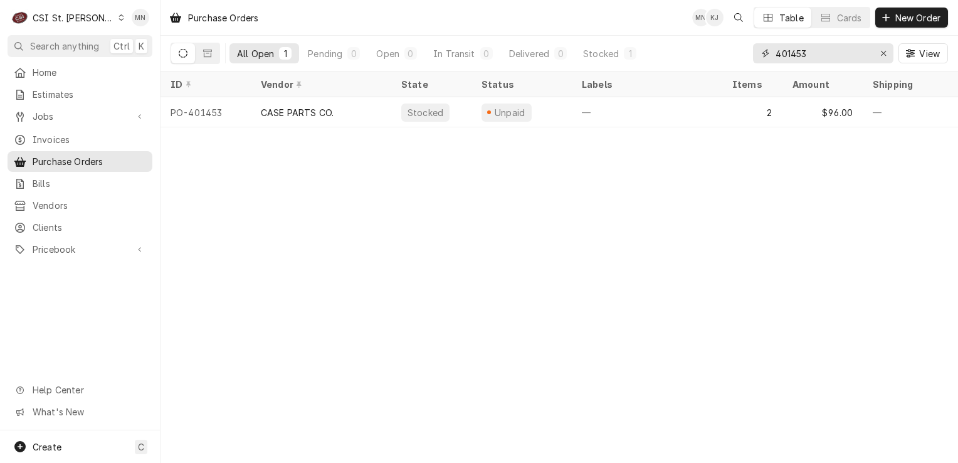
drag, startPoint x: 812, startPoint y: 56, endPoint x: 630, endPoint y: 64, distance: 182.6
click at [684, 61] on div "All Open 1 Pending 0 Open 0 In Transit 0 Delivered 0 Stocked 1 401453 View" at bounding box center [560, 53] width 778 height 35
type input "401458"
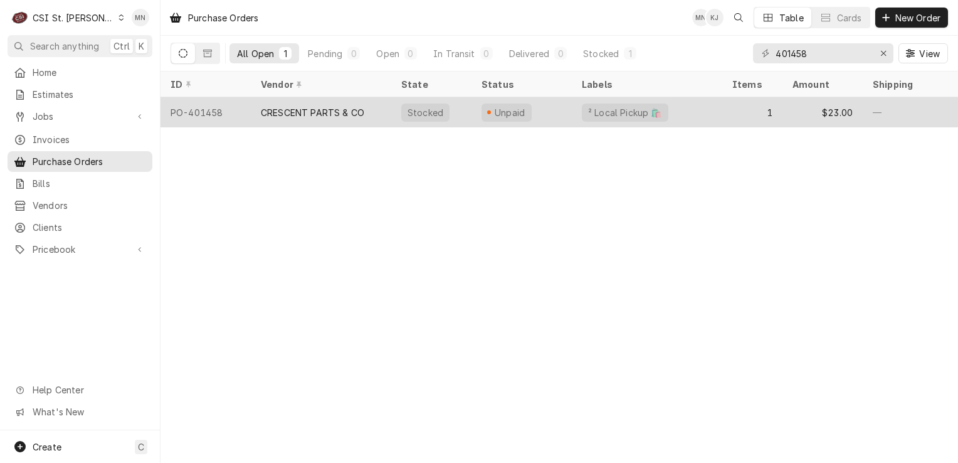
click at [283, 113] on div "CRESCENT PARTS & CO" at bounding box center [312, 112] width 103 height 13
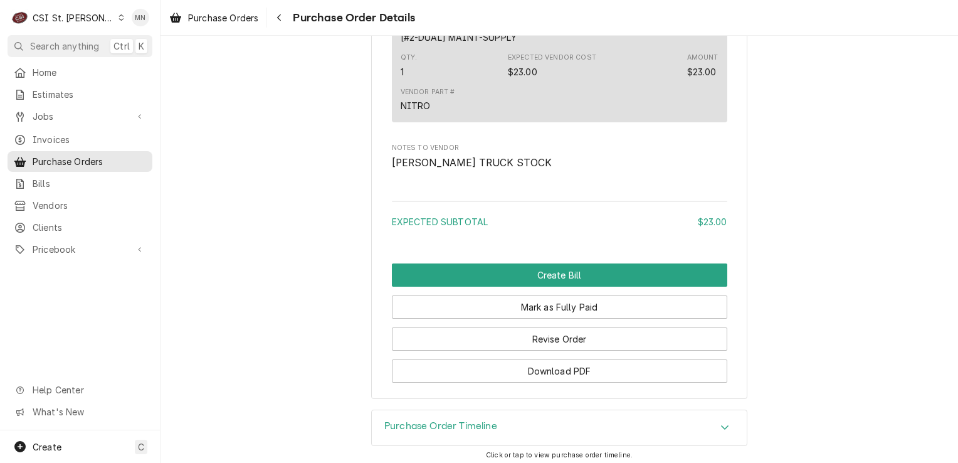
scroll to position [1046, 0]
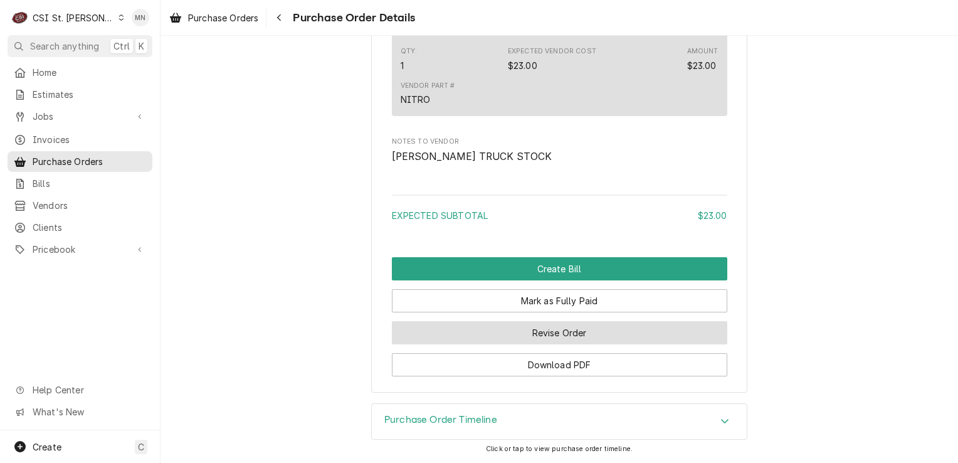
click at [552, 327] on button "Revise Order" at bounding box center [559, 332] width 335 height 23
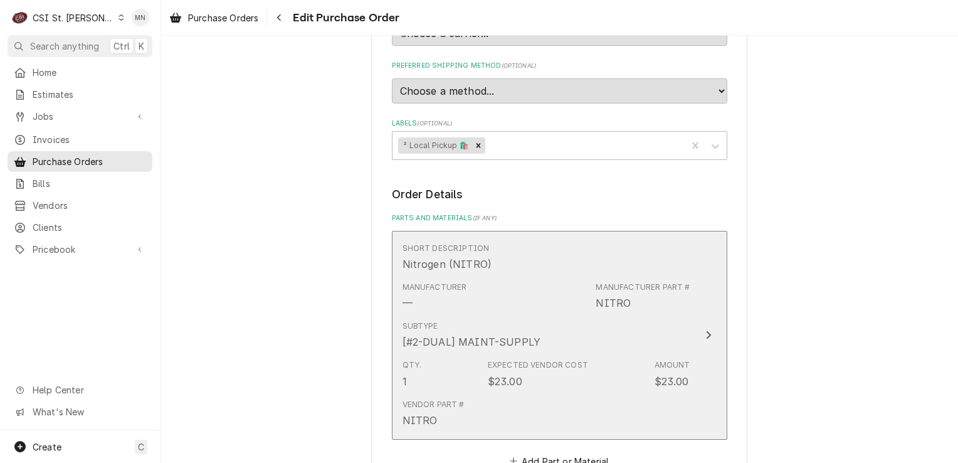
scroll to position [941, 0]
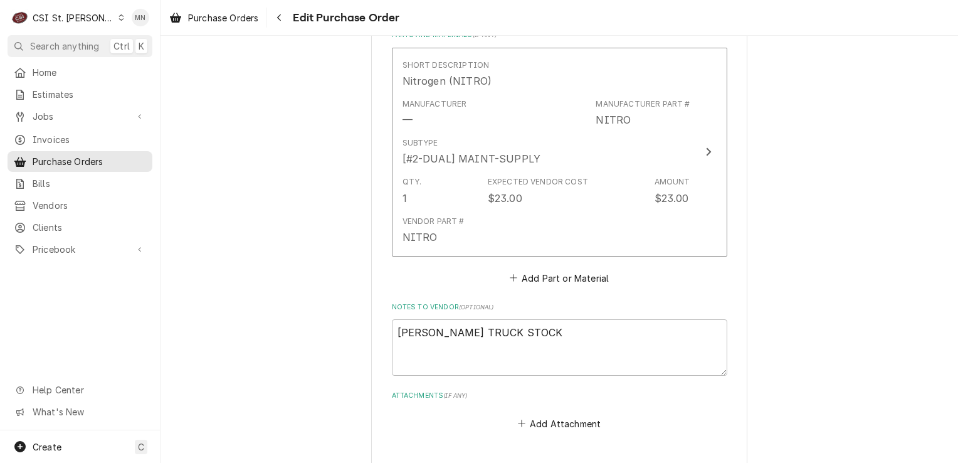
click at [539, 414] on button "Add Attachment" at bounding box center [559, 423] width 88 height 18
type textarea "x"
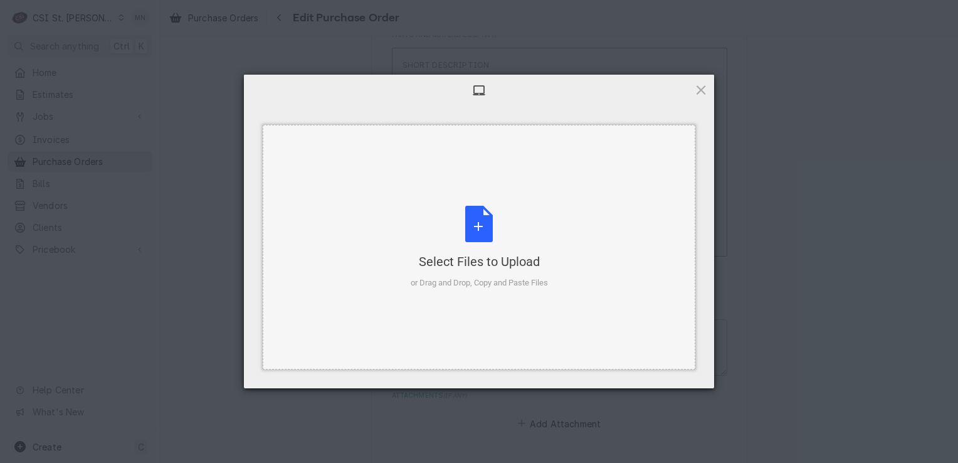
click at [487, 224] on div "Select Files to Upload or Drag and Drop, Copy and Paste Files" at bounding box center [479, 247] width 137 height 83
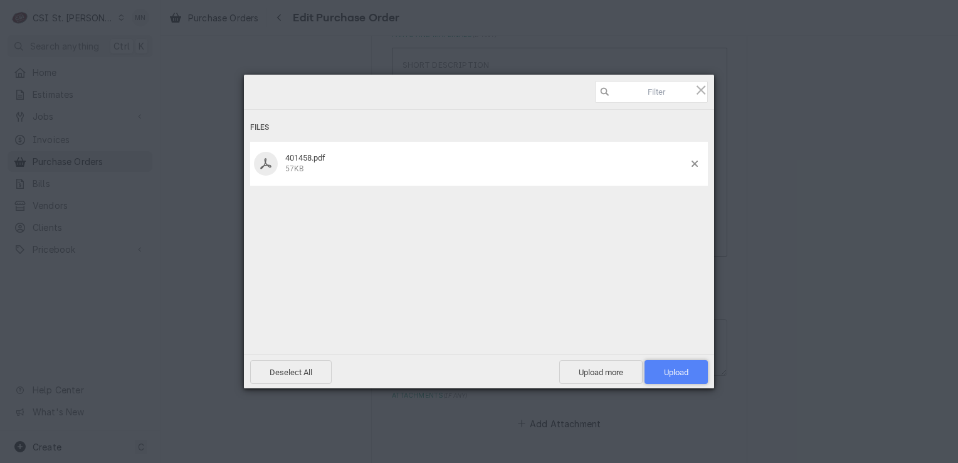
click at [682, 375] on span "Upload 1" at bounding box center [676, 371] width 24 height 9
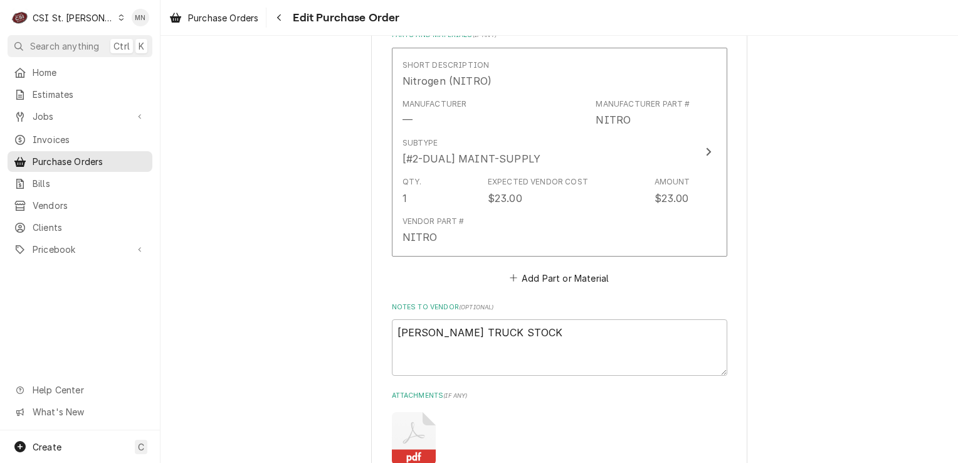
type textarea "x"
